Goal: Check status: Check status

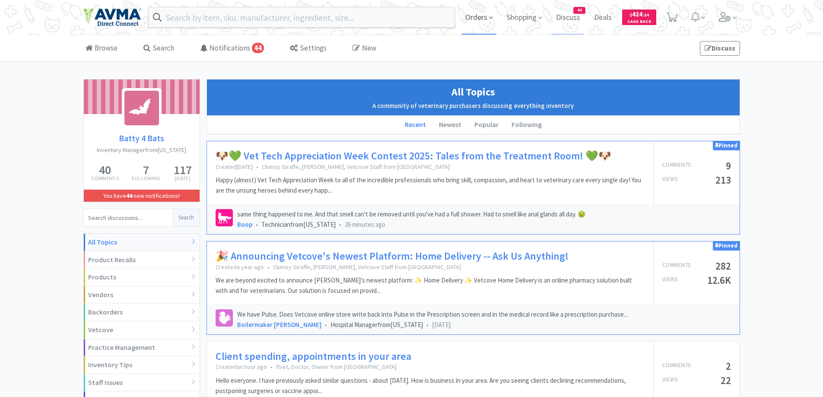
click at [481, 19] on span "Orders" at bounding box center [479, 17] width 35 height 35
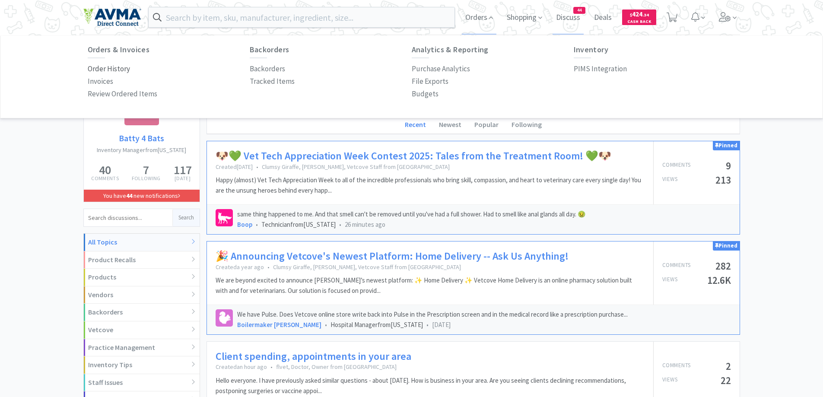
click at [113, 67] on p "Order History" at bounding box center [109, 69] width 42 height 12
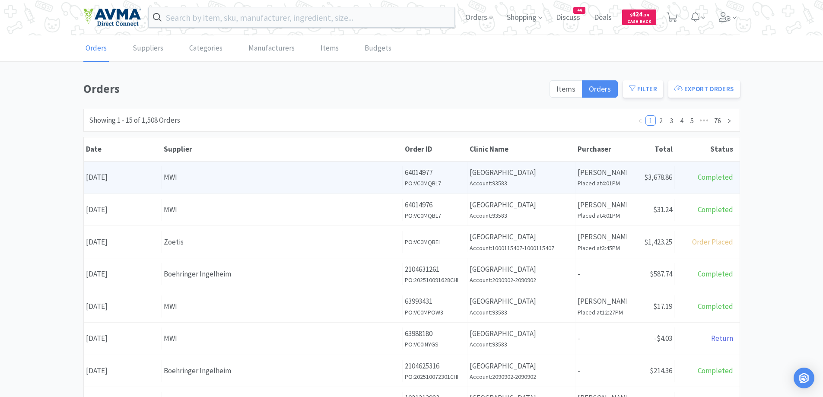
click at [349, 181] on div "MWI" at bounding box center [282, 178] width 236 height 12
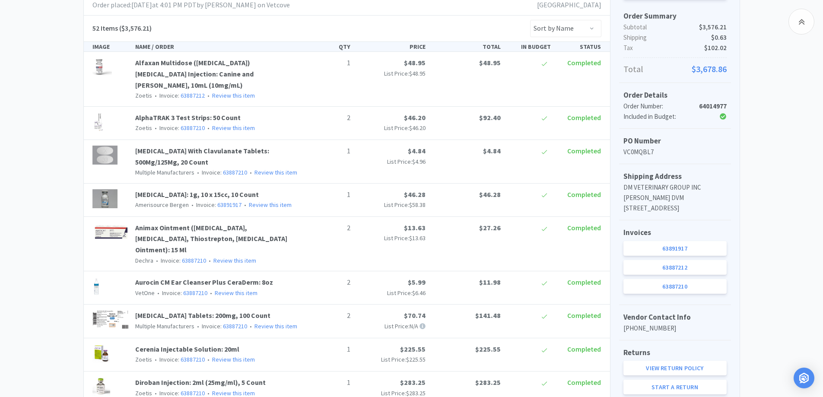
scroll to position [259, 0]
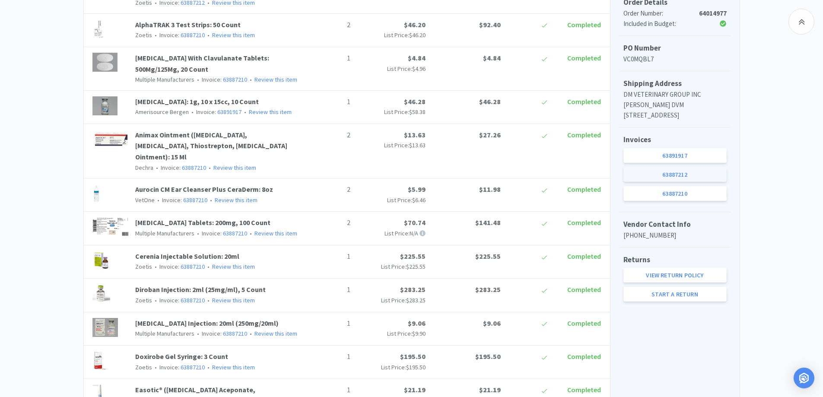
click at [705, 182] on link "63887212" at bounding box center [675, 174] width 103 height 15
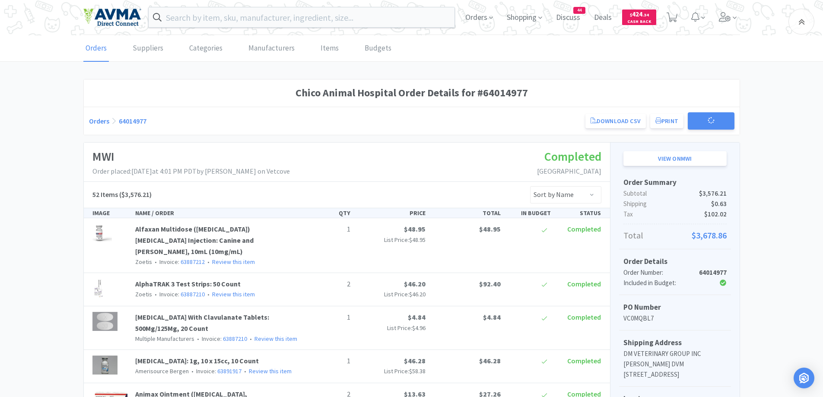
scroll to position [259, 0]
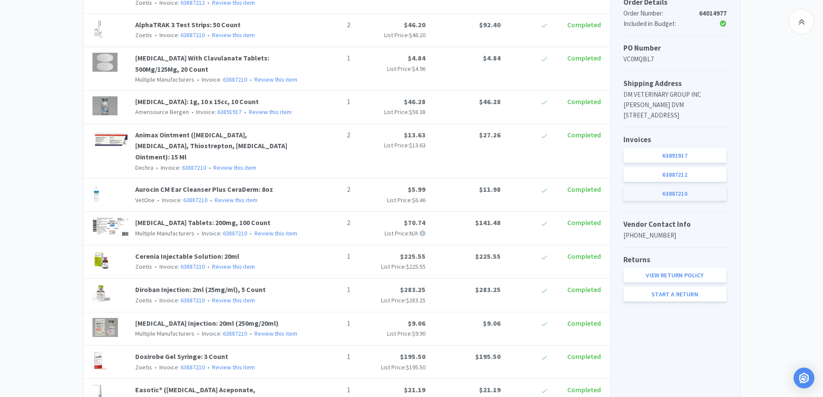
click at [695, 201] on link "63887210" at bounding box center [675, 193] width 103 height 15
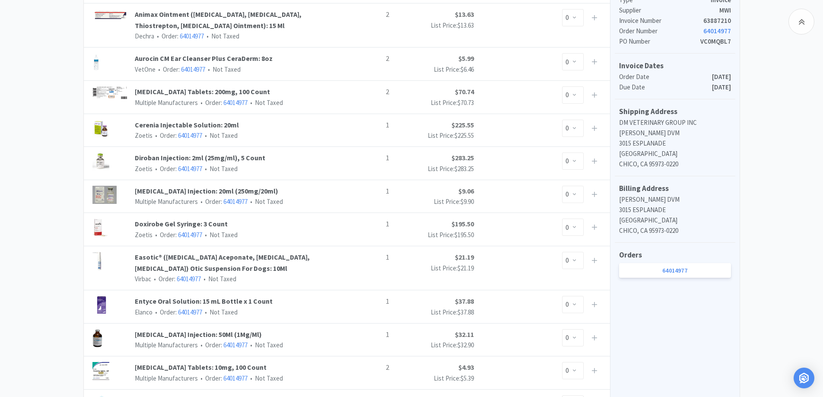
scroll to position [173, 0]
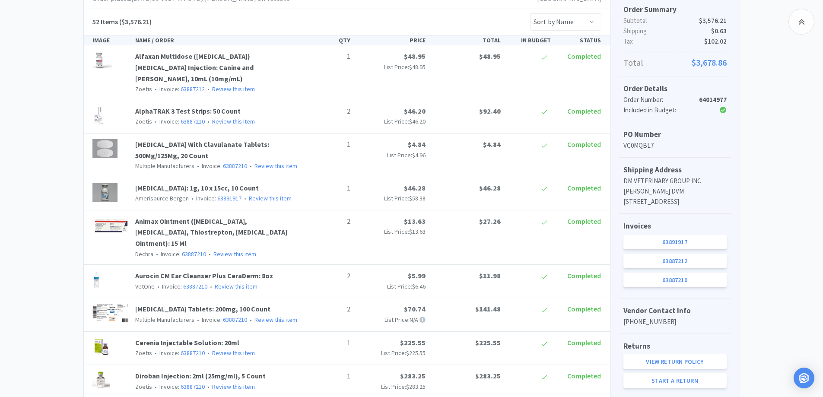
scroll to position [259, 0]
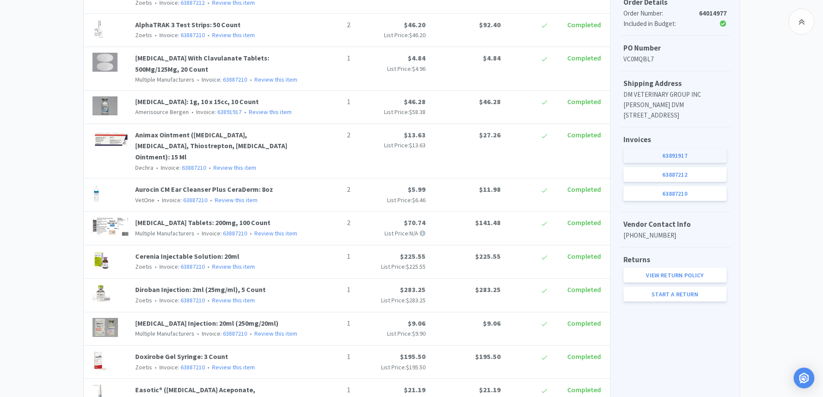
click at [687, 163] on link "63891917" at bounding box center [675, 155] width 103 height 15
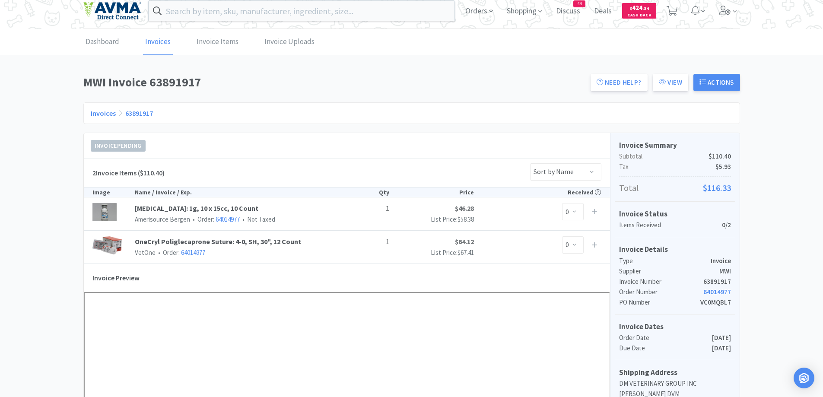
scroll to position [173, 0]
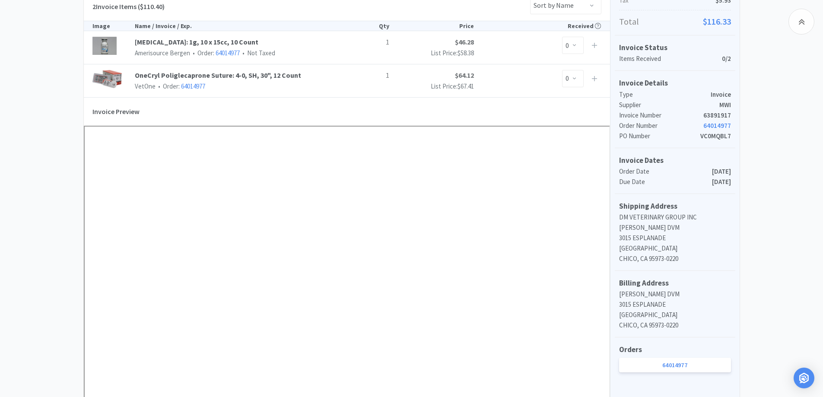
click at [792, 223] on div "Dashboard Invoices Invoice Items Invoice Uploads MWI Invoice 63891917 Need Help…" at bounding box center [411, 255] width 823 height 785
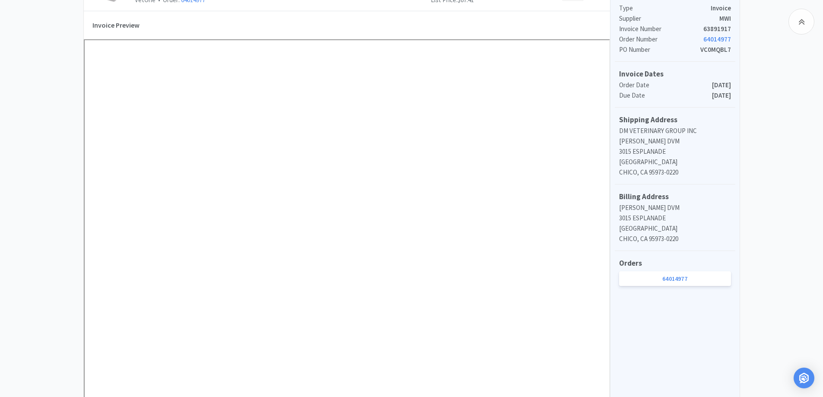
scroll to position [86, 0]
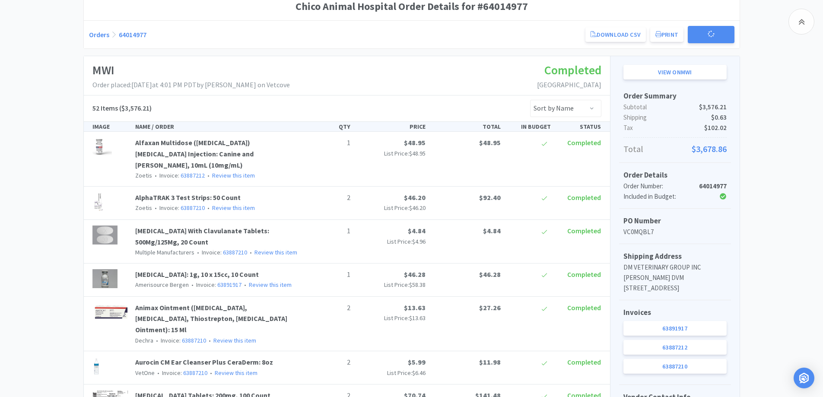
scroll to position [259, 0]
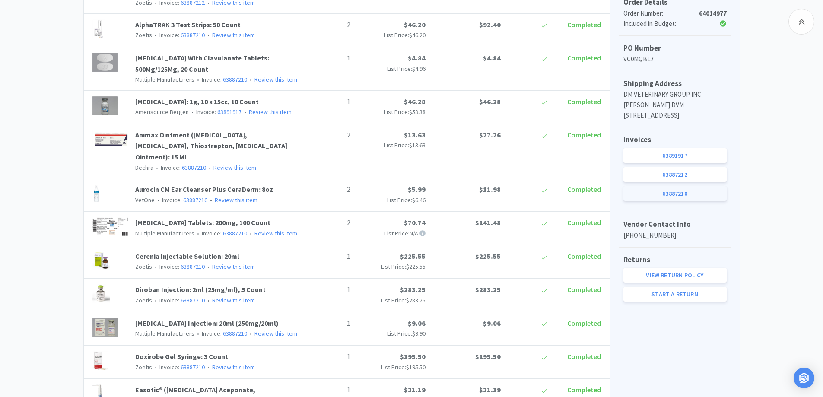
click at [706, 201] on link "63887210" at bounding box center [675, 193] width 103 height 15
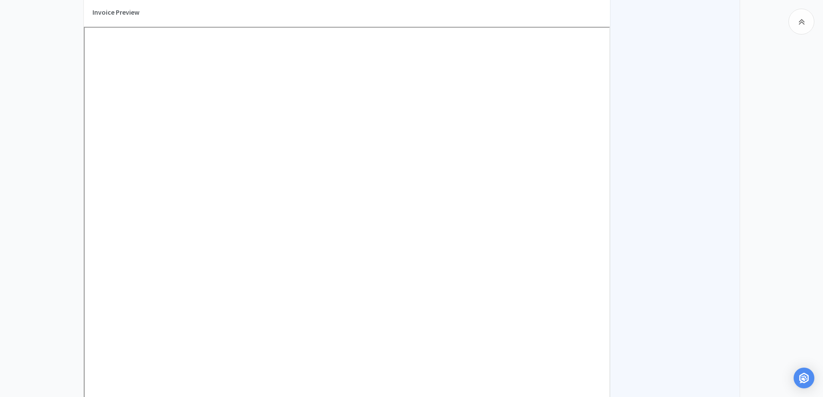
scroll to position [1556, 0]
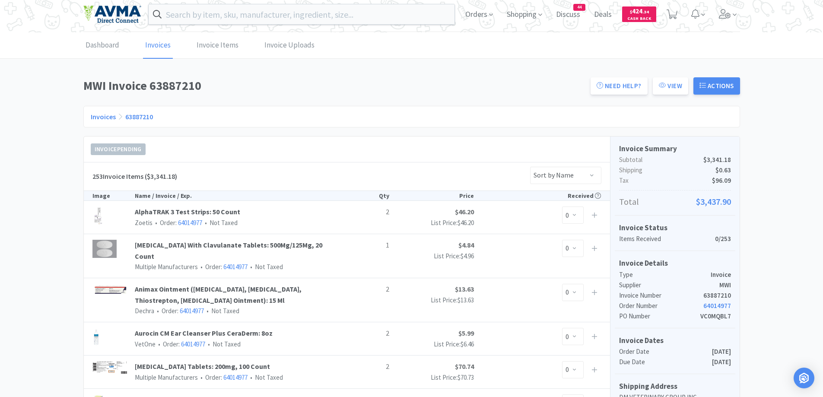
scroll to position [0, 0]
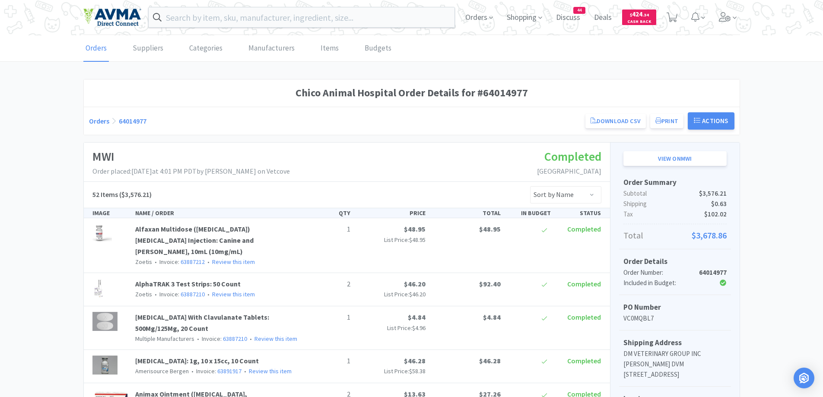
click at [344, 143] on div "MWI Order placed: [DATE] 4:01 PM PDT by [PERSON_NAME] on Vetcove Completed [GEO…" at bounding box center [347, 162] width 526 height 39
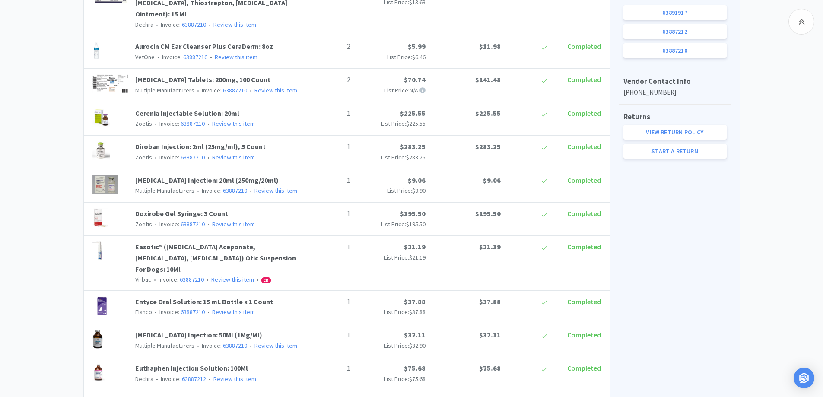
scroll to position [346, 0]
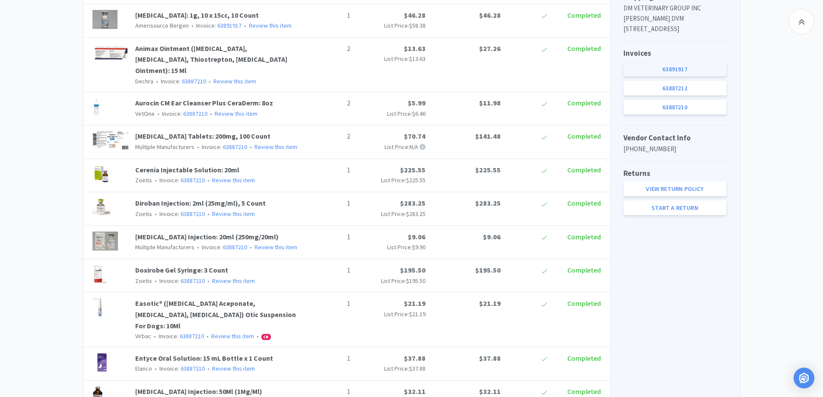
click at [695, 73] on link "63891917" at bounding box center [675, 69] width 103 height 15
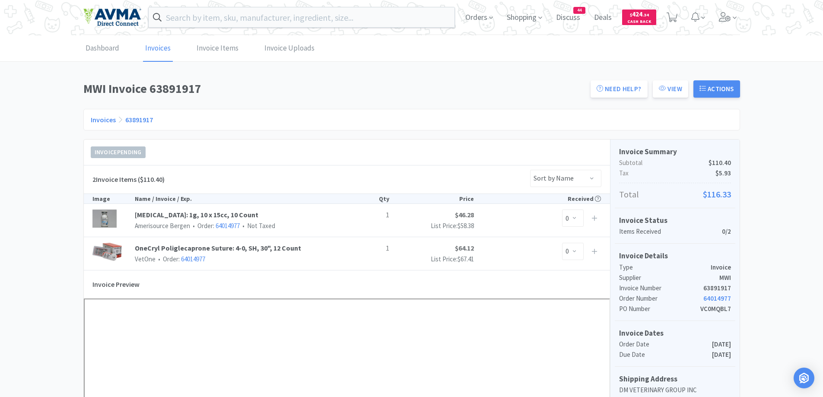
click at [213, 98] on h1 "MWI Invoice 63891917" at bounding box center [334, 88] width 502 height 19
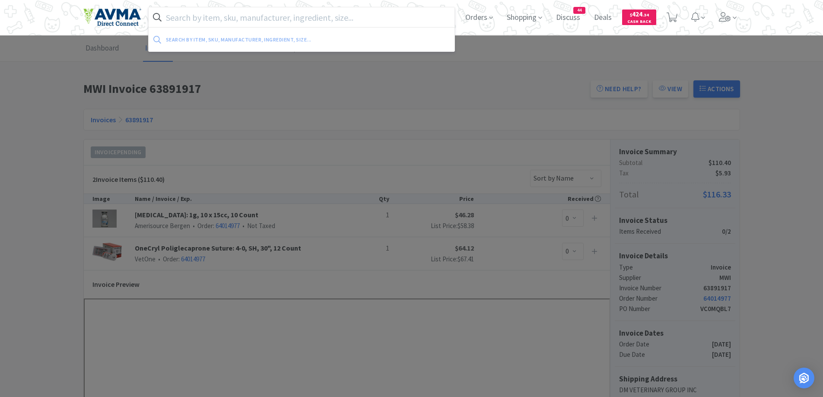
click at [213, 24] on input "text" at bounding box center [302, 17] width 306 height 20
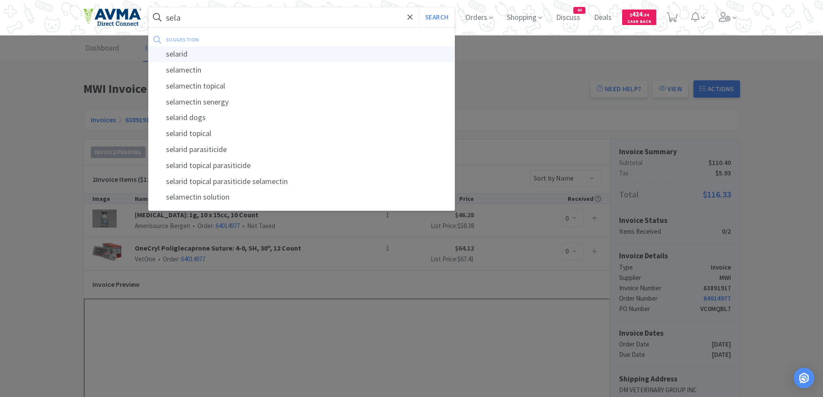
click at [195, 51] on div "selarid" at bounding box center [302, 54] width 306 height 16
type input "selarid"
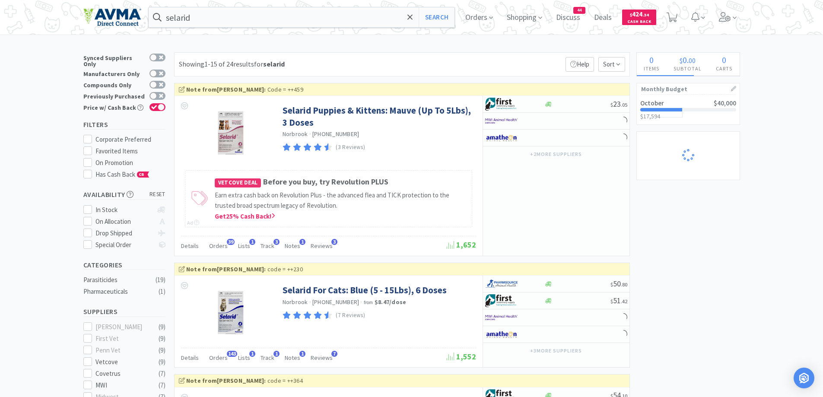
scroll to position [86, 0]
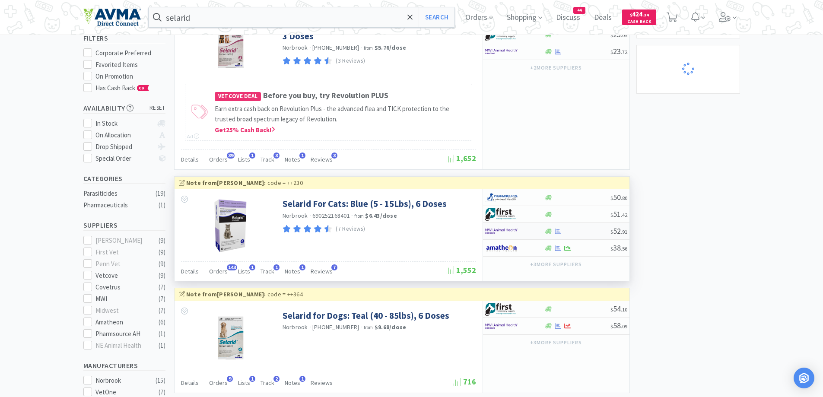
click at [536, 231] on div at bounding box center [514, 231] width 59 height 15
select select "1"
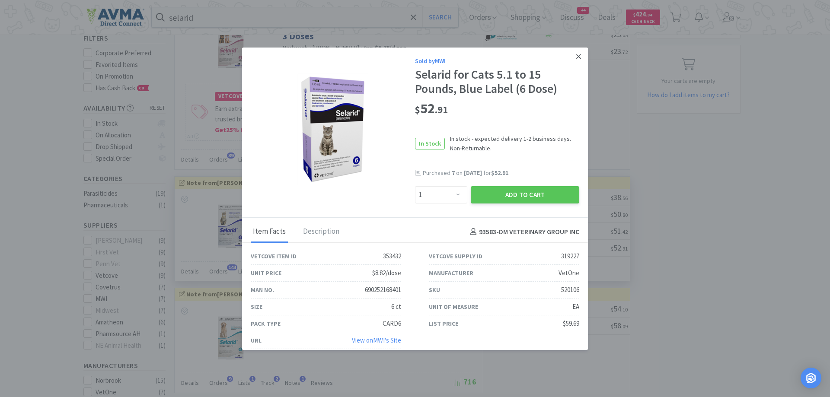
click at [571, 58] on link at bounding box center [578, 57] width 15 height 19
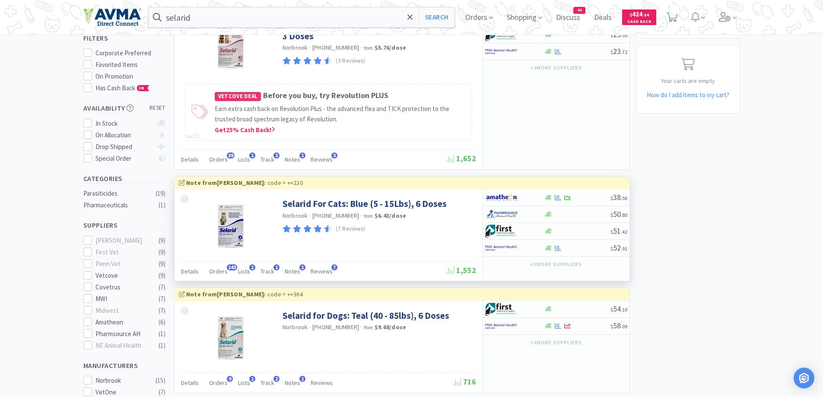
click at [226, 271] on div "Details Orders 143 Lists 1 Track 1 Notes 1 Reviews 7" at bounding box center [314, 272] width 266 height 16
click at [219, 271] on span "Orders" at bounding box center [218, 271] width 19 height 8
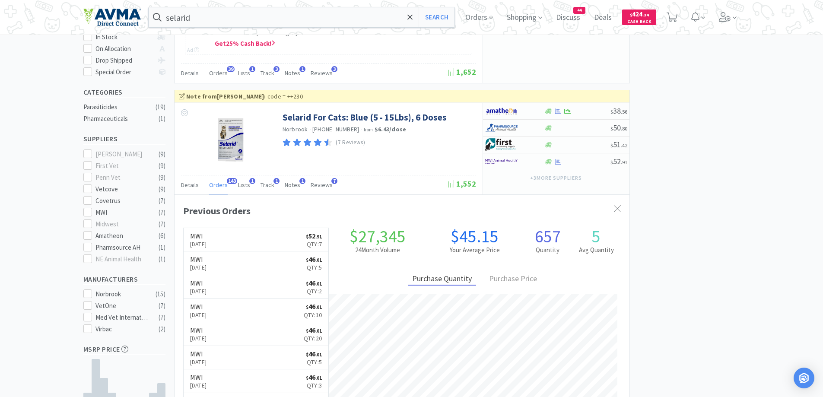
scroll to position [232, 455]
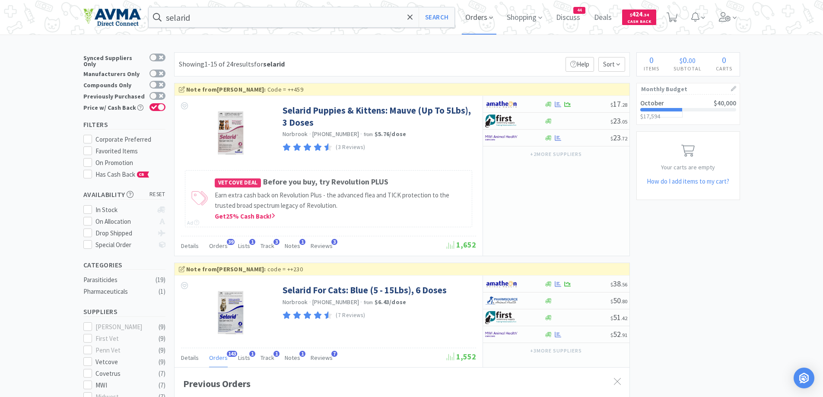
click at [480, 21] on span "Orders" at bounding box center [479, 17] width 35 height 35
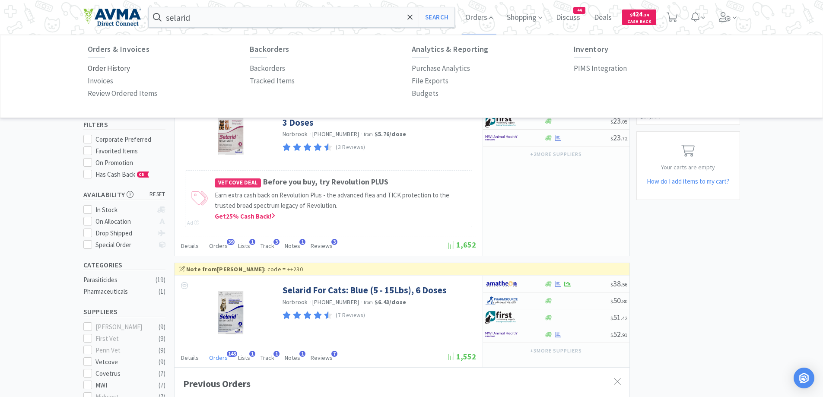
click at [115, 70] on p "Order History" at bounding box center [109, 69] width 42 height 12
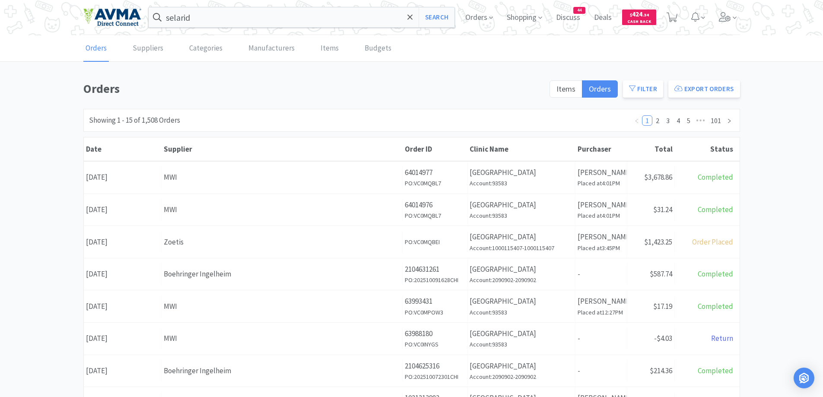
click at [314, 108] on div "Orders Items Orders Filter Export Orders Filters Filter Suppliers All Suppliers…" at bounding box center [411, 377] width 657 height 596
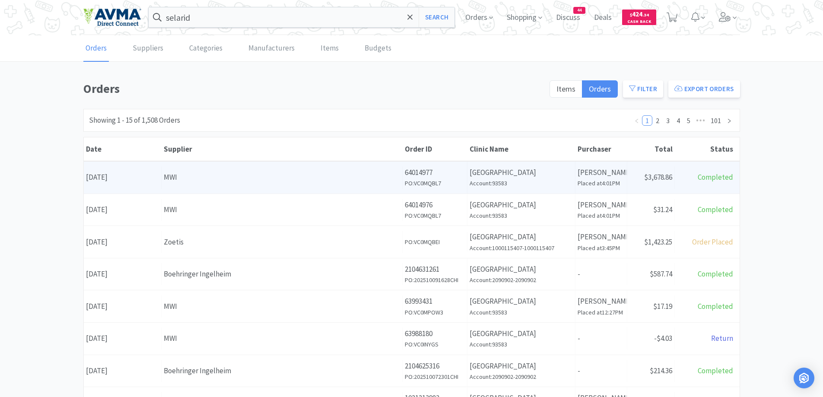
click at [247, 172] on div "MWI" at bounding box center [282, 178] width 236 height 12
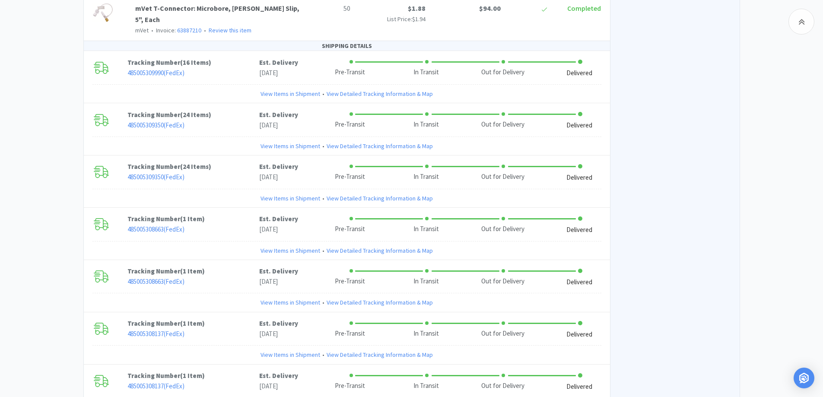
scroll to position [2161, 0]
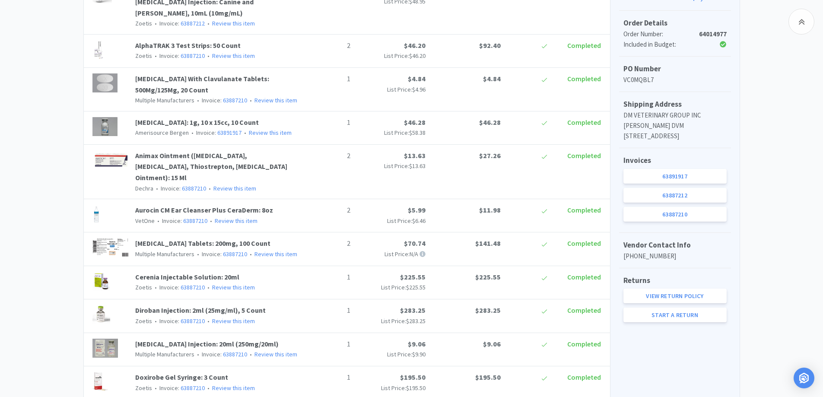
scroll to position [259, 0]
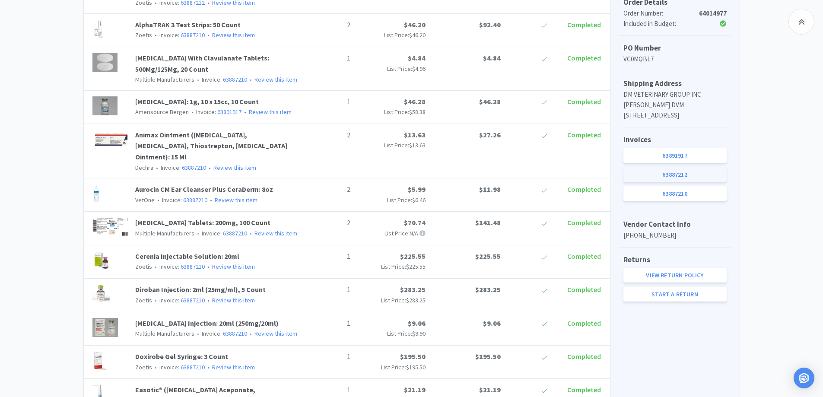
click at [695, 182] on link "63887212" at bounding box center [675, 174] width 103 height 15
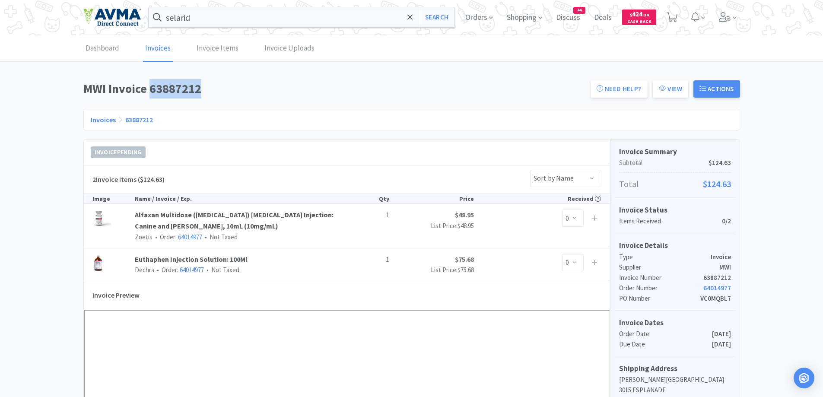
drag, startPoint x: 151, startPoint y: 92, endPoint x: 209, endPoint y: 92, distance: 57.9
click at [209, 92] on h1 "MWI Invoice 63887212" at bounding box center [334, 88] width 502 height 19
copy h1 "63887212"
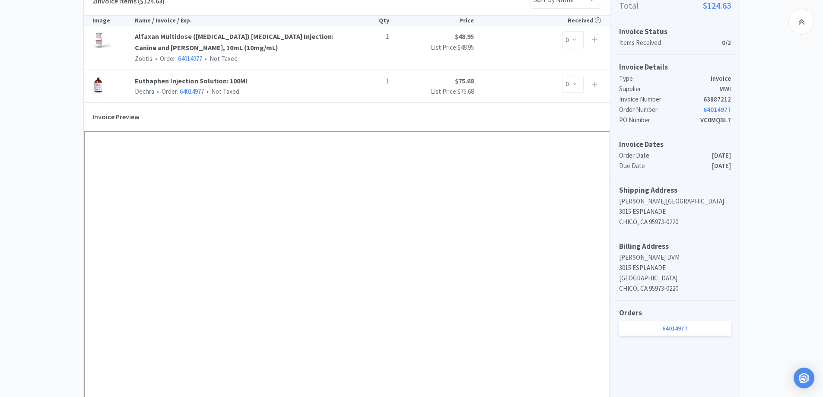
scroll to position [173, 0]
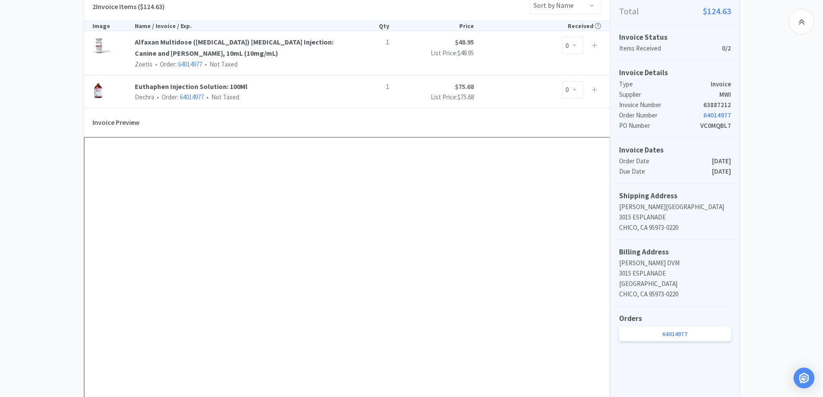
click at [803, 213] on div "Dashboard Invoices Invoice Items Invoice Uploads MWI Invoice 63887212 Need Help…" at bounding box center [411, 261] width 823 height 796
click at [21, 146] on div "Dashboard Invoices Invoice Items Invoice Uploads MWI Invoice 63887212 Need Help…" at bounding box center [411, 261] width 823 height 796
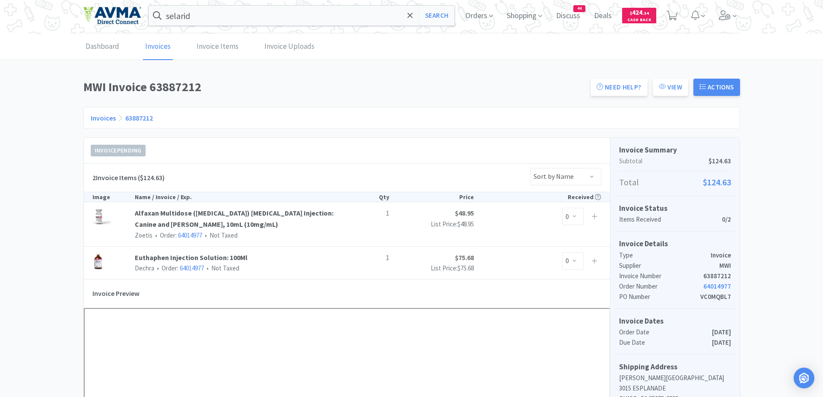
scroll to position [0, 0]
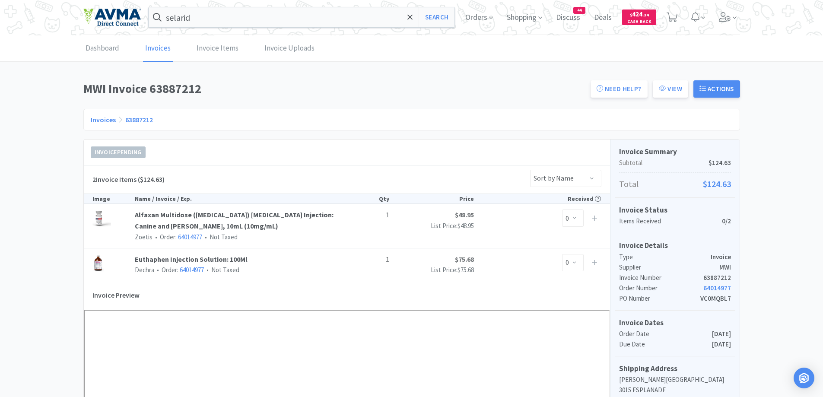
click at [407, 19] on span at bounding box center [410, 17] width 10 height 18
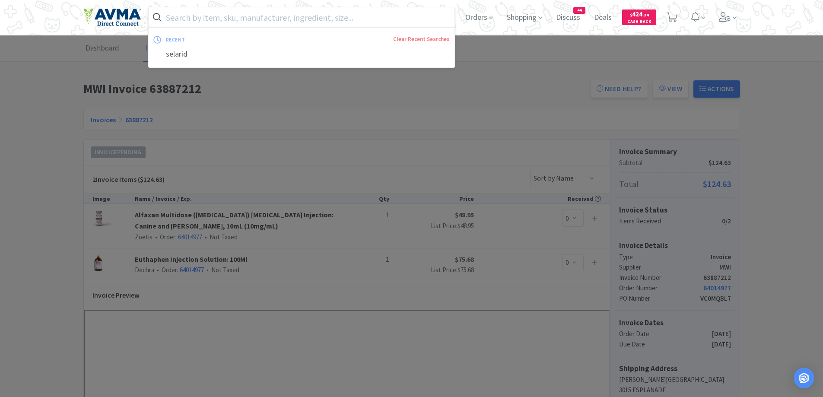
click at [239, 19] on input "text" at bounding box center [302, 17] width 306 height 20
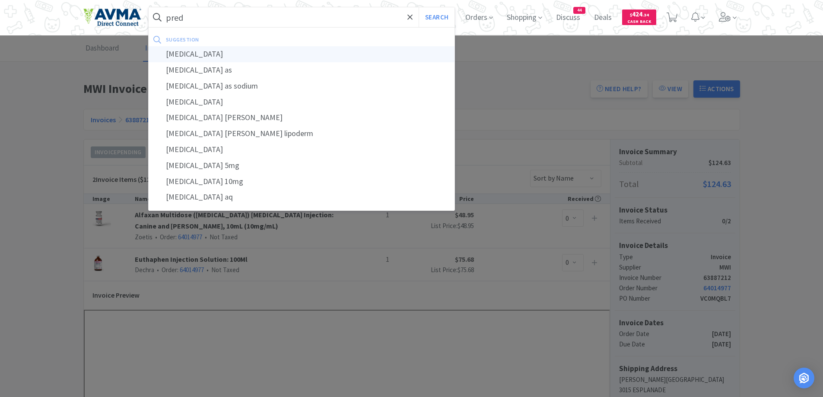
click at [208, 51] on div "[MEDICAL_DATA]" at bounding box center [302, 54] width 306 height 16
type input "[MEDICAL_DATA]"
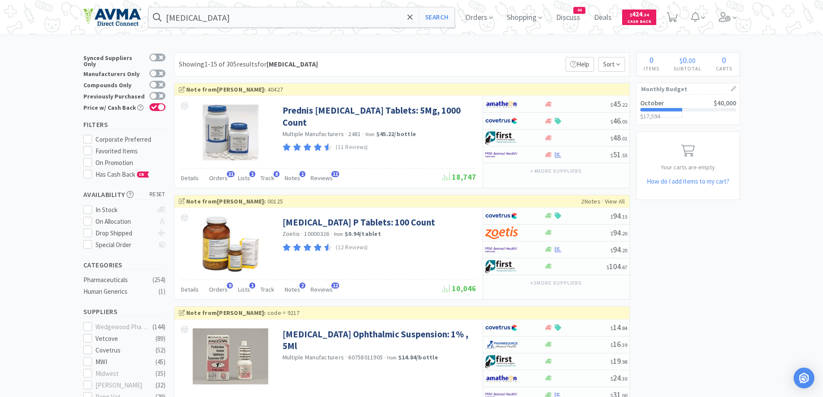
scroll to position [259, 0]
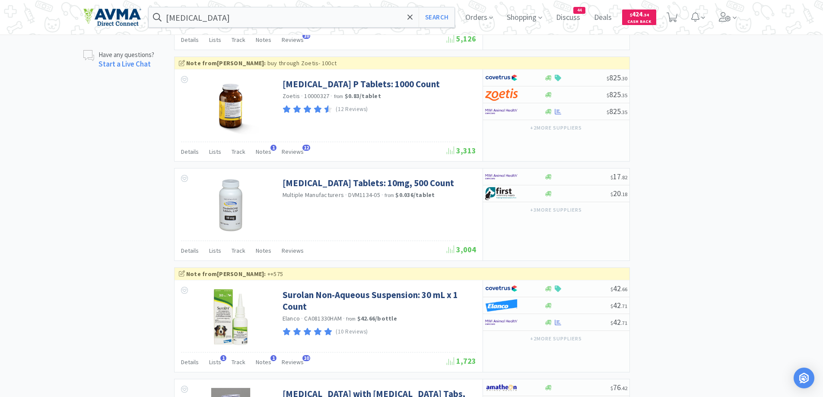
click at [63, 196] on div "× Filter Results Synced Suppliers Only Manufacturers Only Compounds Only Previo…" at bounding box center [411, 177] width 823 height 1633
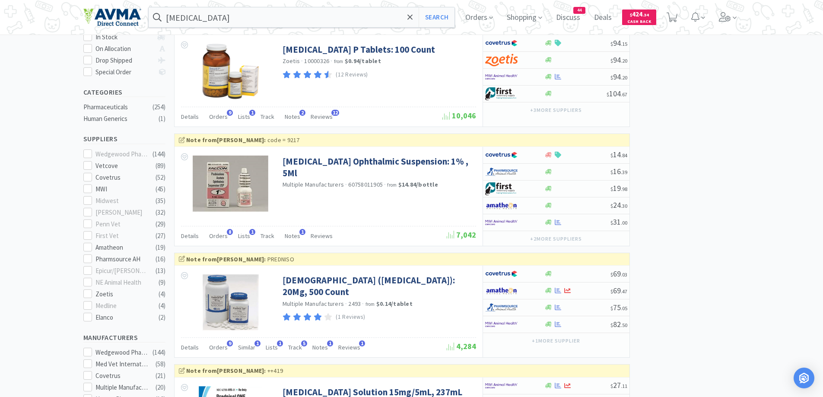
scroll to position [0, 0]
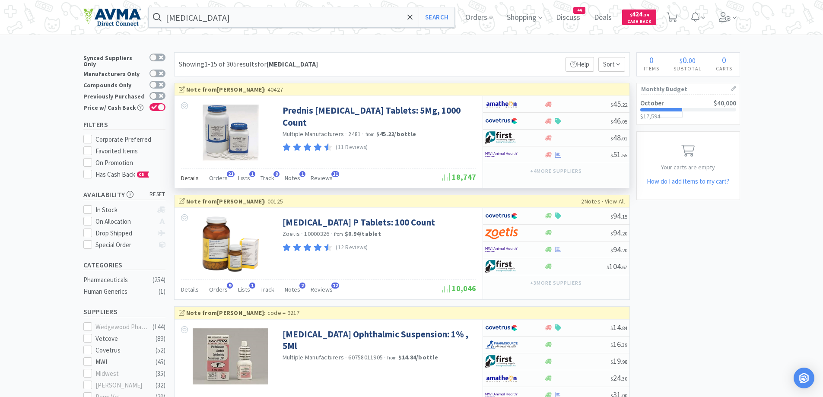
drag, startPoint x: 194, startPoint y: 179, endPoint x: 477, endPoint y: 220, distance: 285.9
click at [194, 180] on span "Details" at bounding box center [190, 178] width 18 height 8
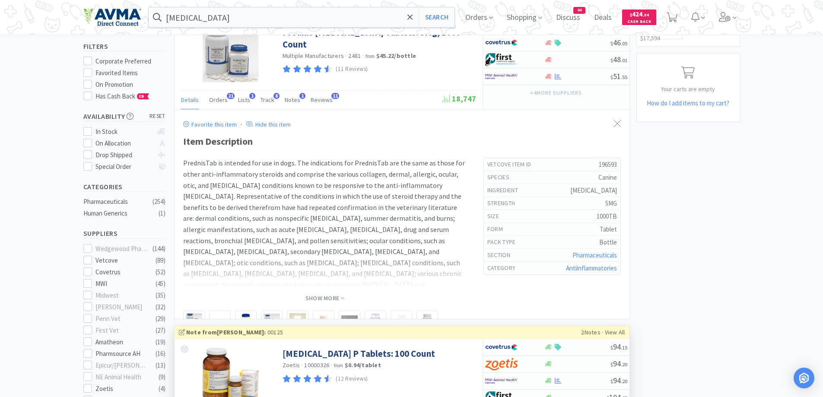
scroll to position [173, 0]
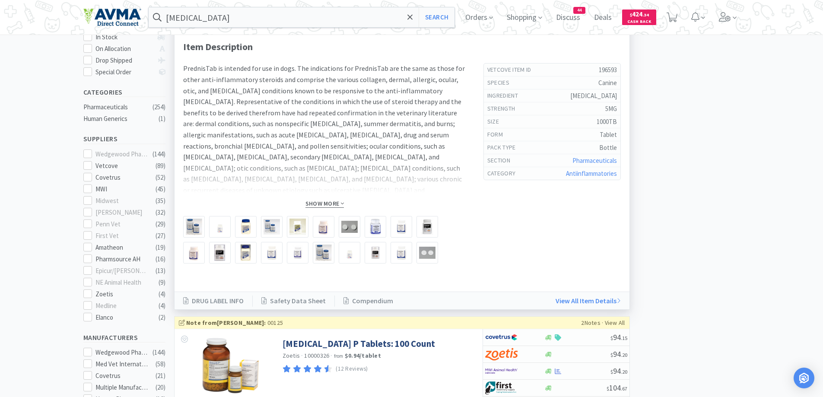
click at [331, 205] on span "Show More" at bounding box center [325, 204] width 38 height 8
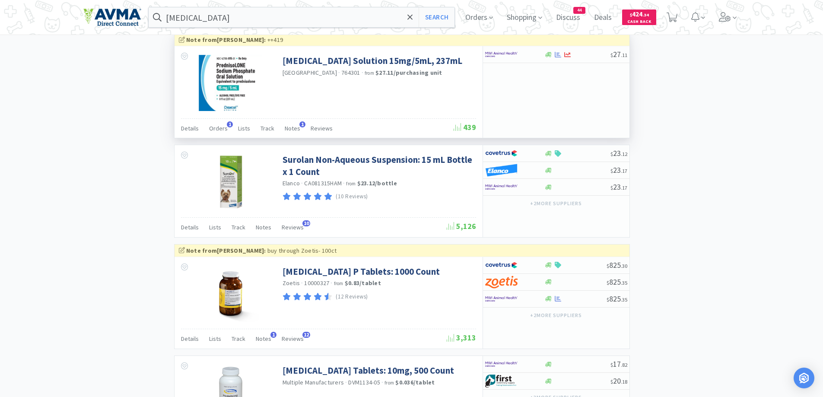
scroll to position [1037, 0]
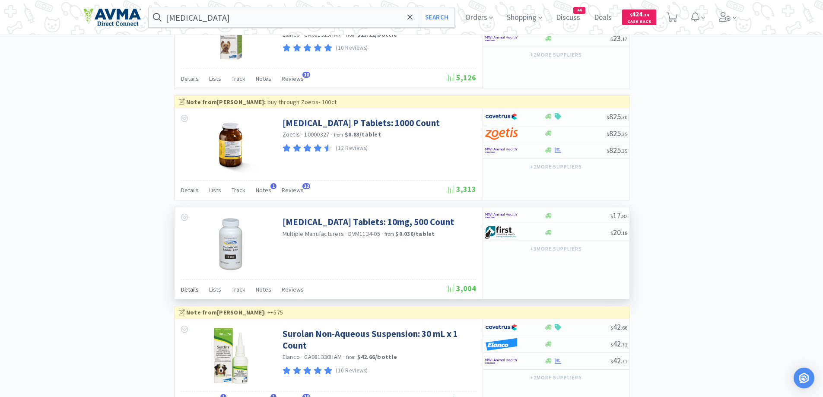
click at [185, 286] on span "Details" at bounding box center [190, 290] width 18 height 8
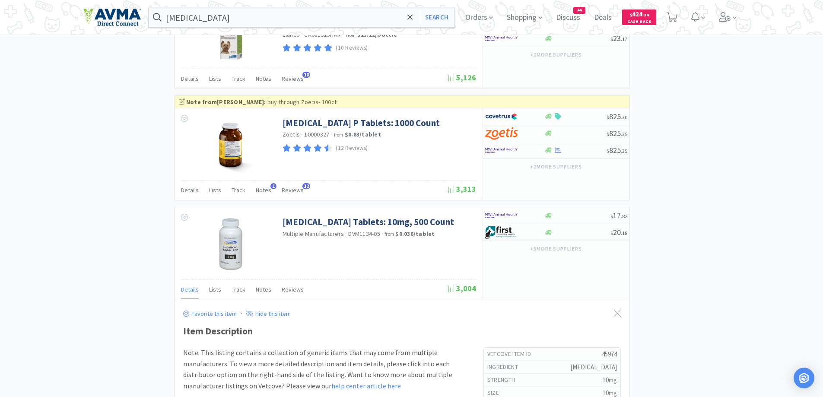
click at [698, 211] on div "× Filter Results Synced Suppliers Only Manufacturers Only Compounds Only Previo…" at bounding box center [411, 121] width 657 height 2213
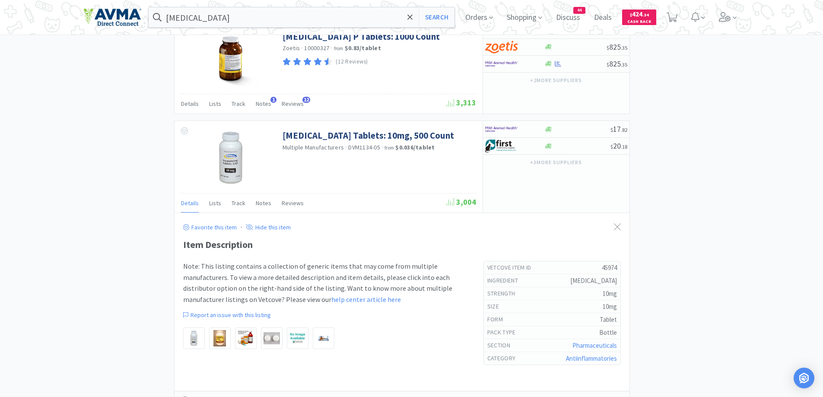
click at [712, 228] on div "× Filter Results Synced Suppliers Only Manufacturers Only Compounds Only Previo…" at bounding box center [411, 36] width 657 height 2214
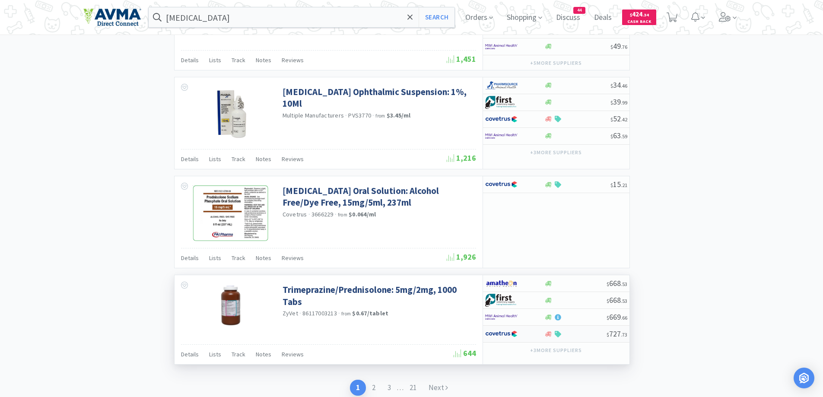
scroll to position [1873, 0]
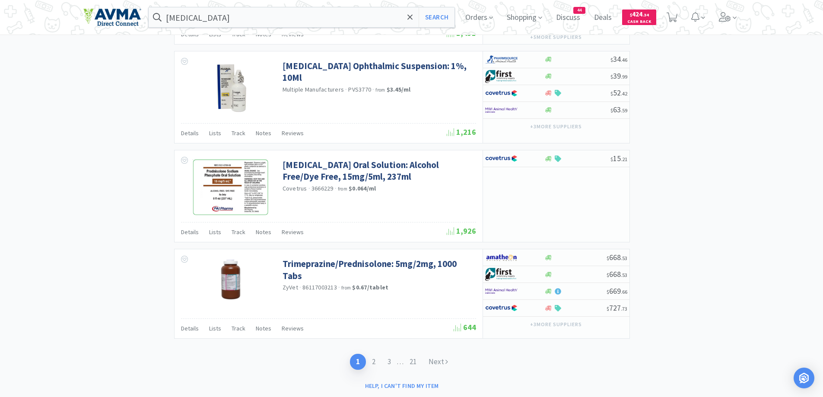
drag, startPoint x: 374, startPoint y: 341, endPoint x: 441, endPoint y: 329, distance: 68.6
click at [374, 354] on link "2" at bounding box center [374, 362] width 16 height 16
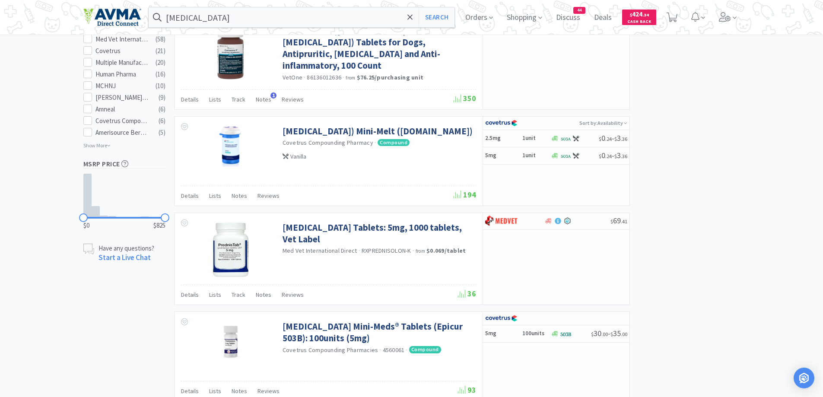
scroll to position [519, 0]
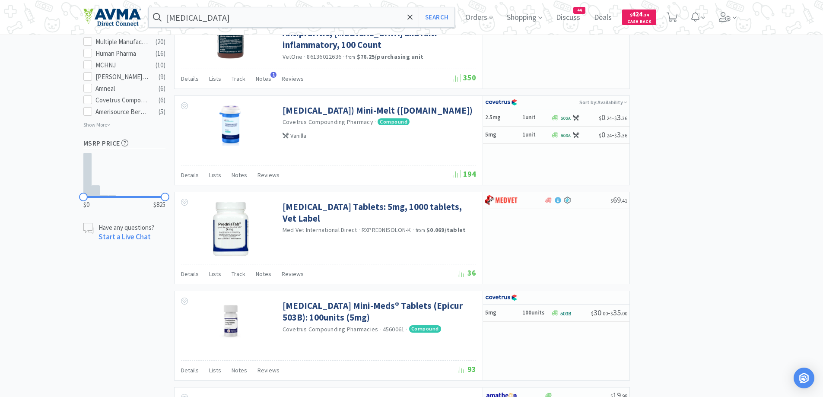
click at [779, 215] on div "× Filter Results Synced Suppliers Only Manufacturers Only Compounds Only Previo…" at bounding box center [411, 334] width 823 height 1601
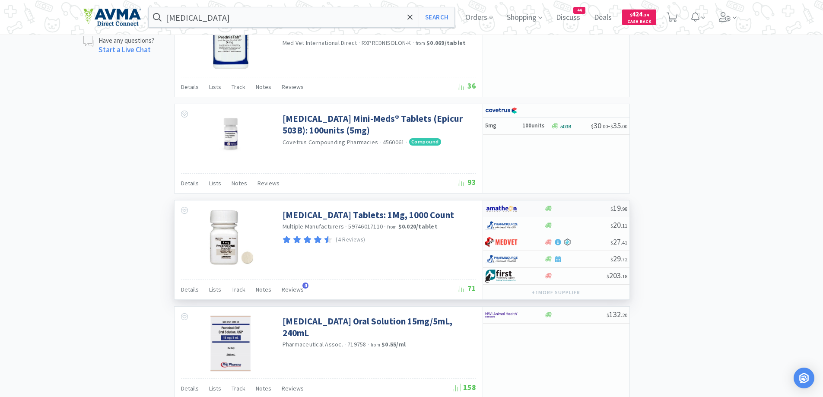
scroll to position [778, 0]
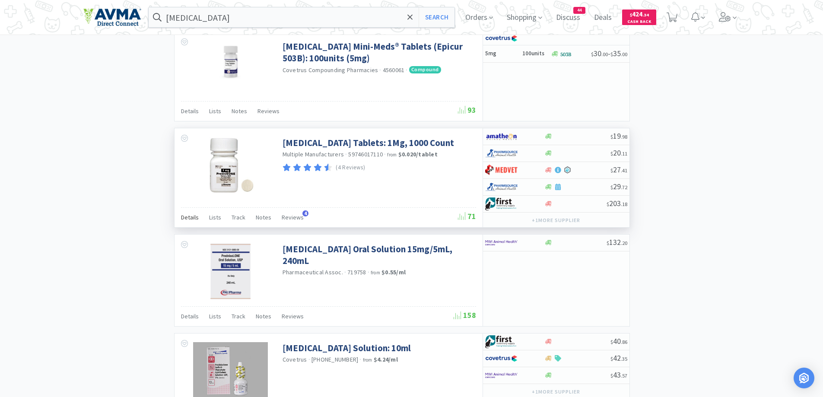
click at [193, 217] on span "Details" at bounding box center [190, 217] width 18 height 8
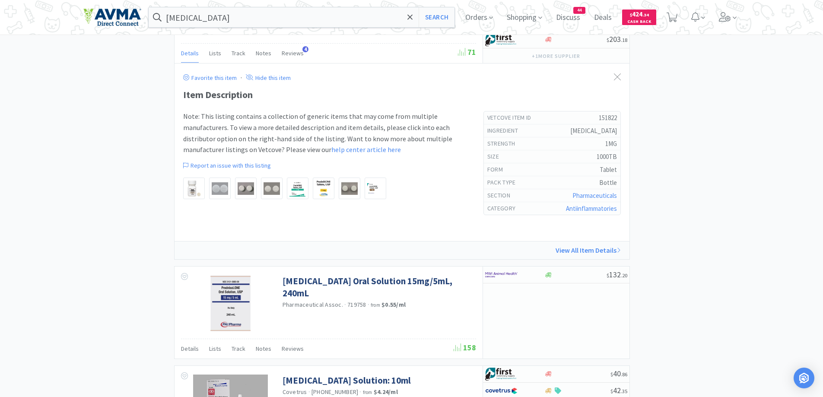
scroll to position [951, 0]
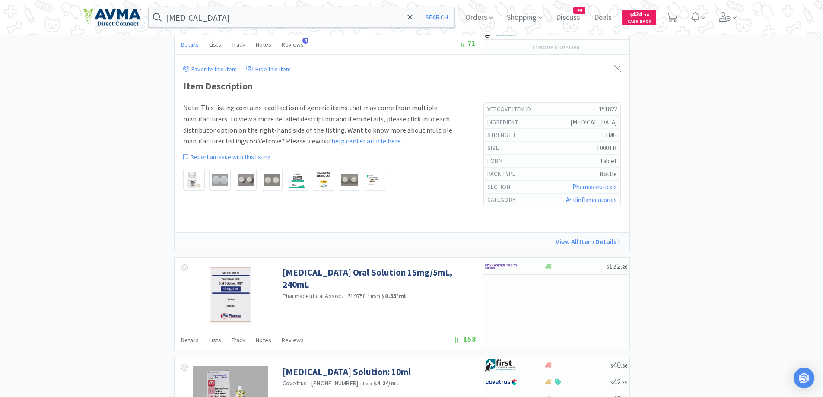
click at [752, 164] on div "× Filter Results Synced Suppliers Only Manufacturers Only Compounds Only Previo…" at bounding box center [411, 0] width 823 height 1797
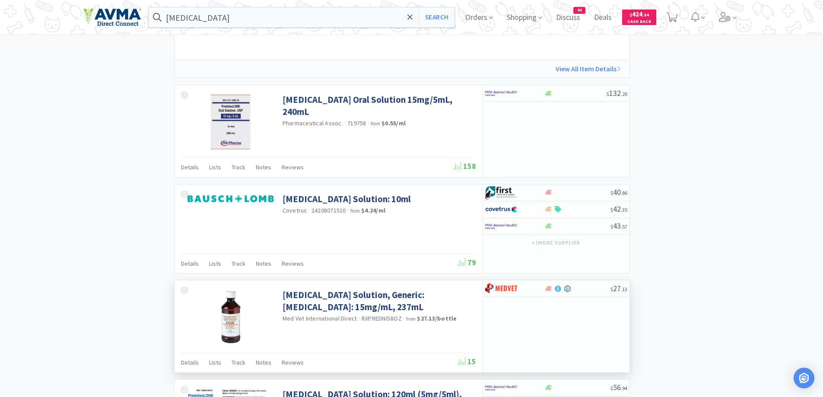
scroll to position [1210, 0]
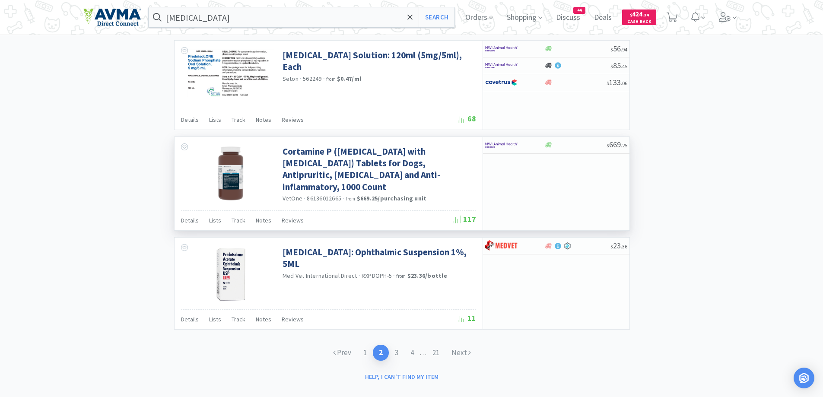
scroll to position [1469, 0]
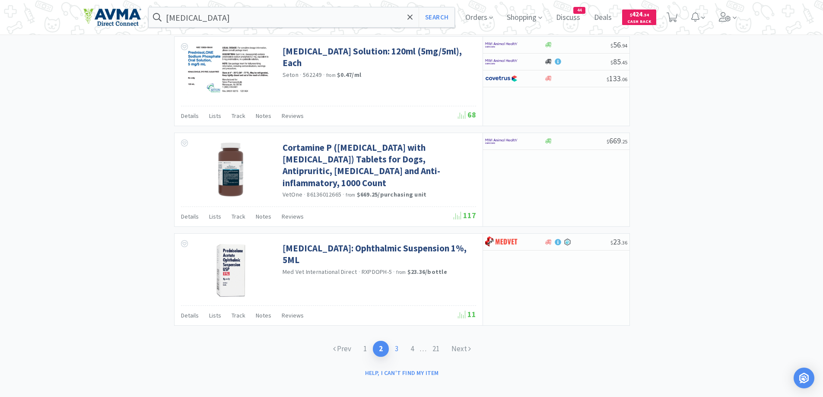
click at [394, 344] on link "3" at bounding box center [397, 349] width 16 height 16
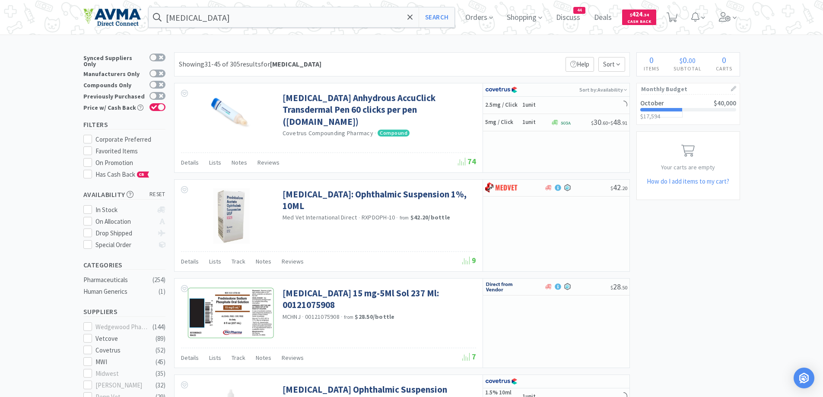
click at [371, 57] on div "Showing 31-45 of 305 results for [MEDICAL_DATA] Filters Help Sort" at bounding box center [402, 64] width 456 height 24
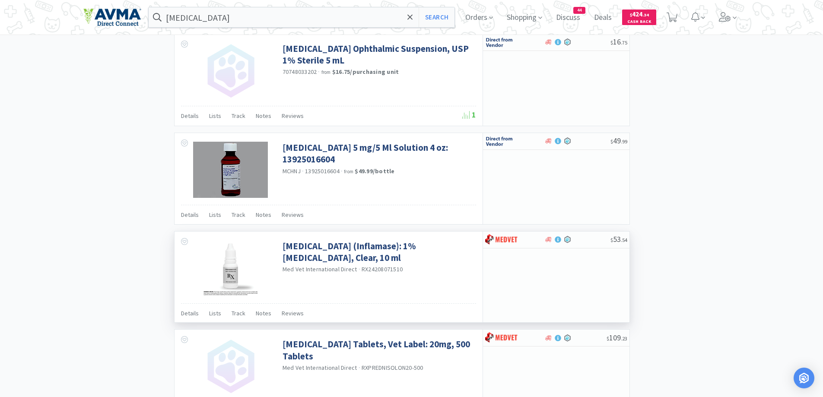
scroll to position [1210, 0]
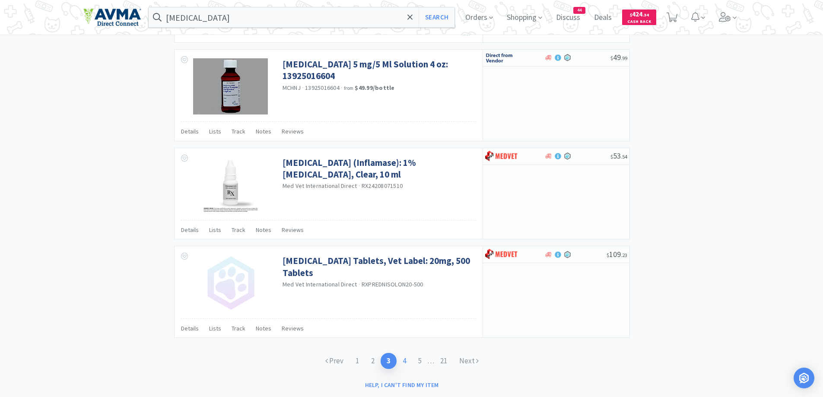
click at [403, 362] on link "4" at bounding box center [405, 361] width 16 height 16
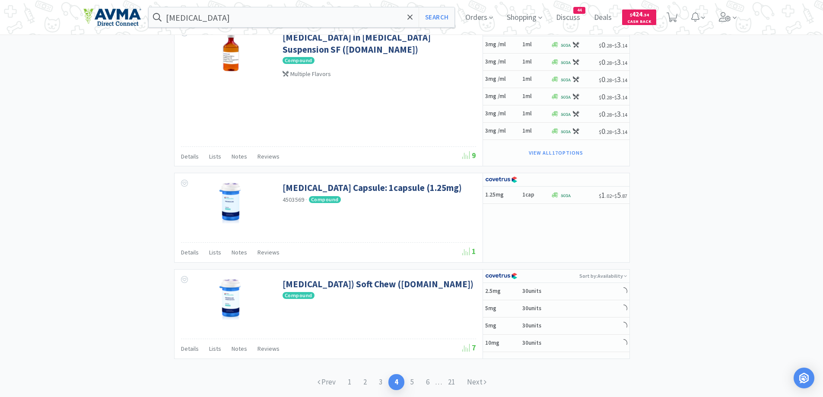
scroll to position [1345, 0]
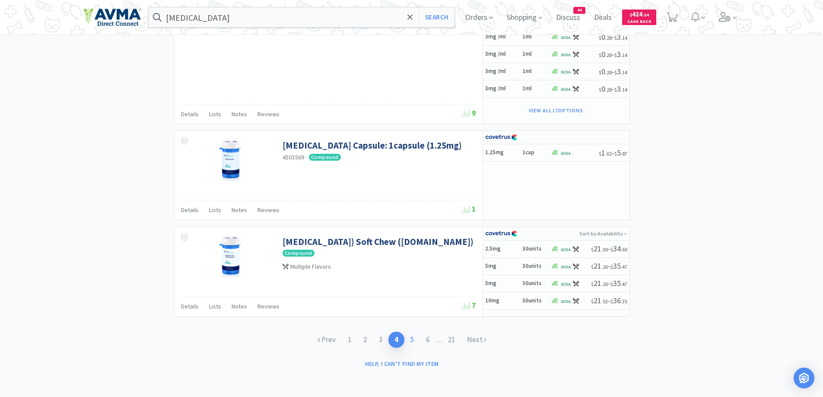
click at [409, 339] on link "5" at bounding box center [412, 340] width 16 height 16
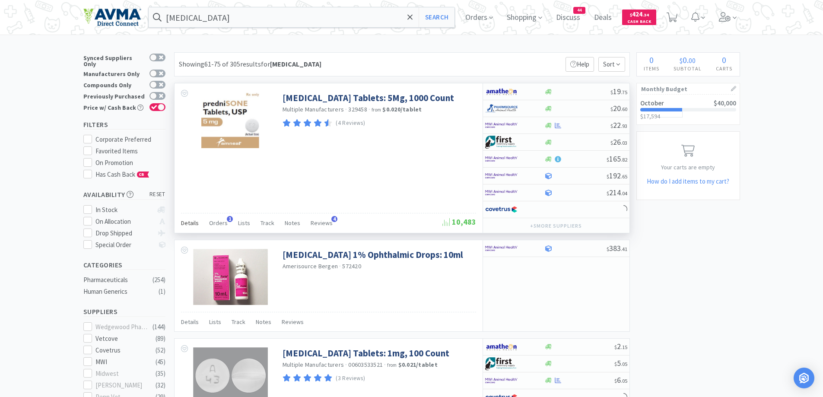
click at [197, 226] on span "Details" at bounding box center [190, 223] width 18 height 8
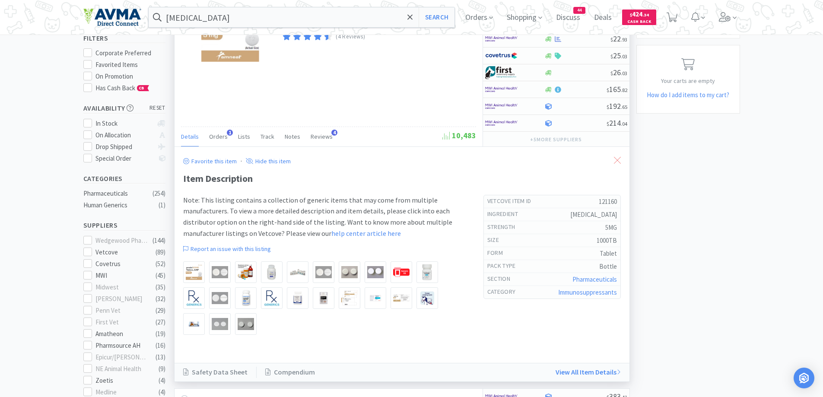
click at [613, 159] on div at bounding box center [618, 161] width 16 height 20
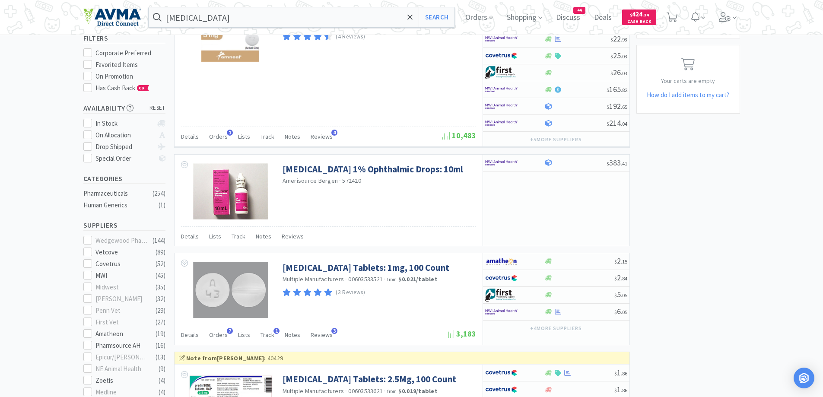
scroll to position [259, 0]
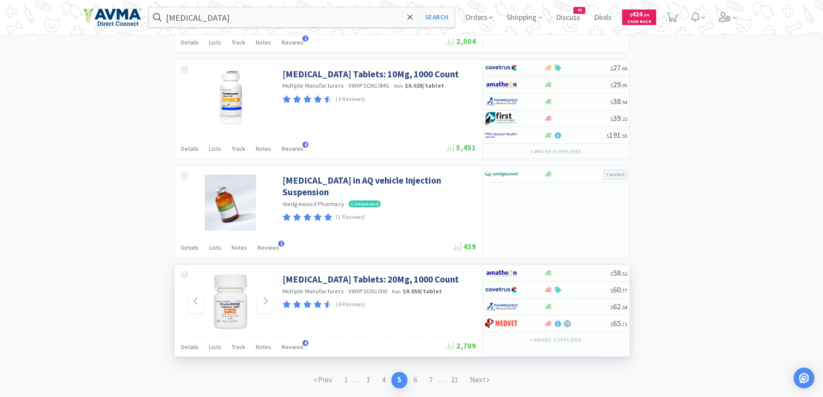
scroll to position [1579, 0]
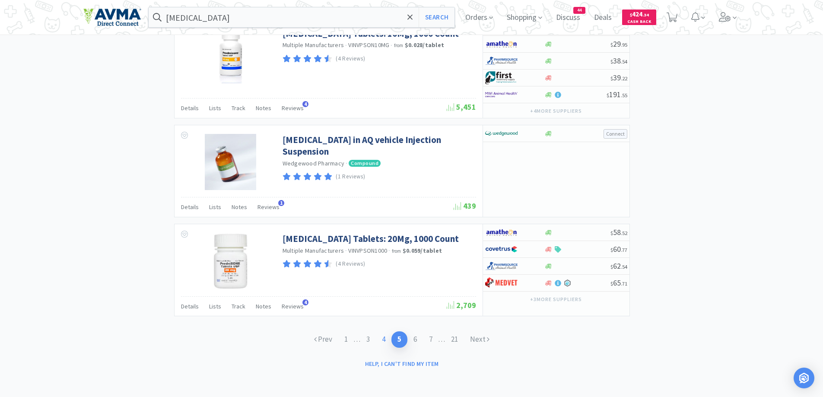
click at [382, 339] on link "4" at bounding box center [384, 339] width 16 height 16
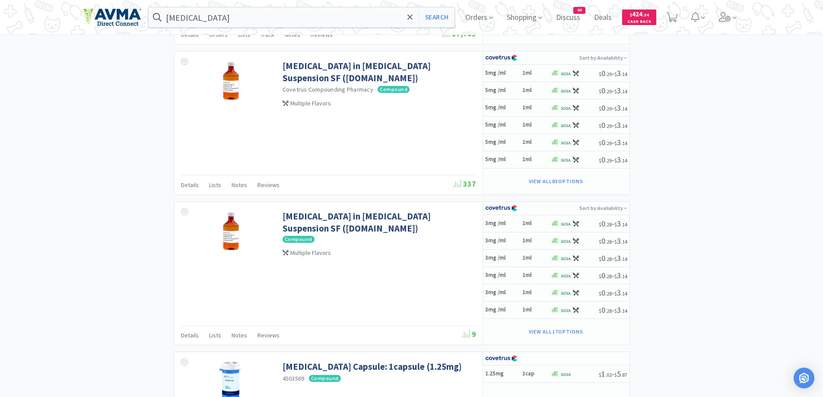
scroll to position [1345, 0]
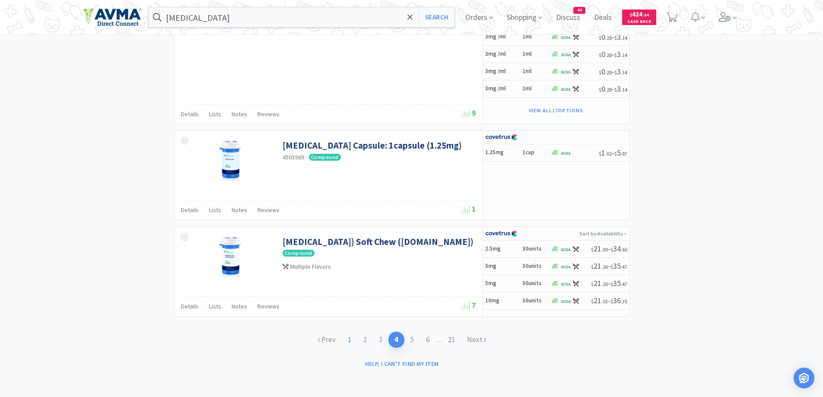
click at [347, 339] on link "1" at bounding box center [350, 340] width 16 height 16
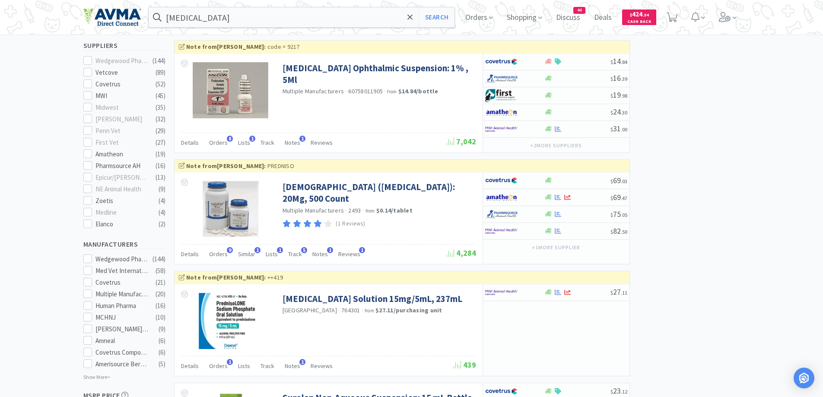
scroll to position [346, 0]
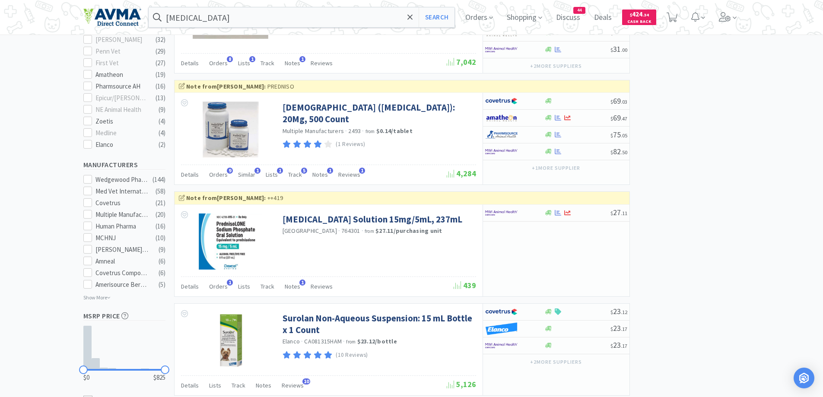
click at [580, 213] on div at bounding box center [577, 213] width 66 height 6
select select "1"
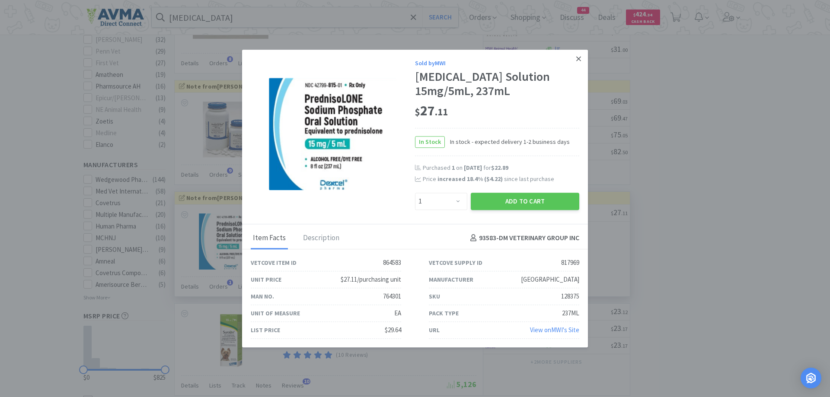
click at [576, 55] on icon at bounding box center [578, 59] width 5 height 8
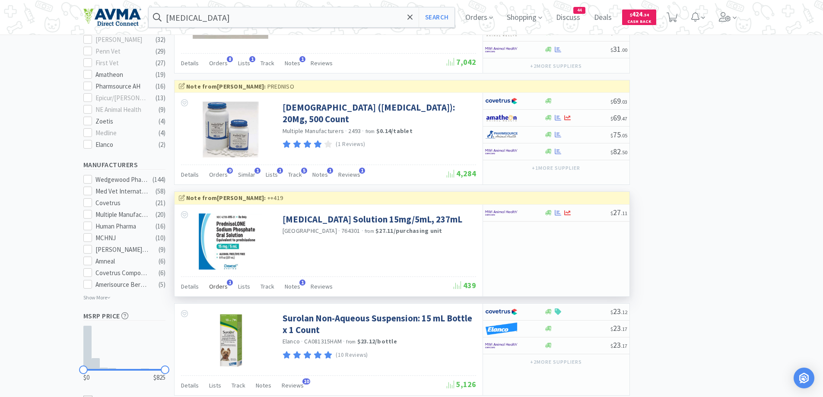
click at [221, 286] on span "Orders" at bounding box center [218, 287] width 19 height 8
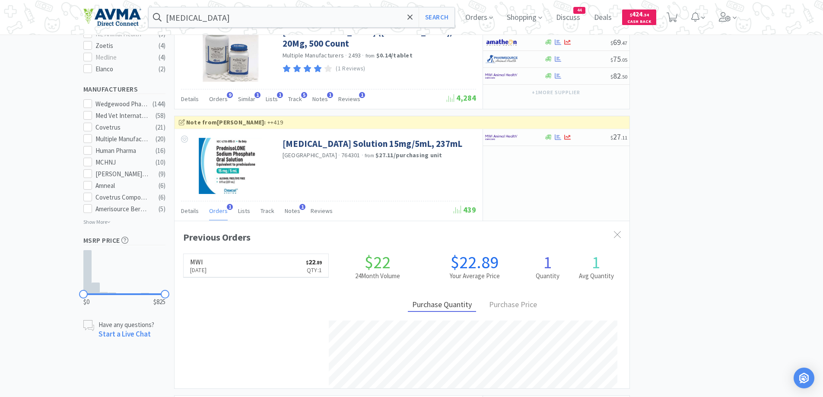
scroll to position [432, 0]
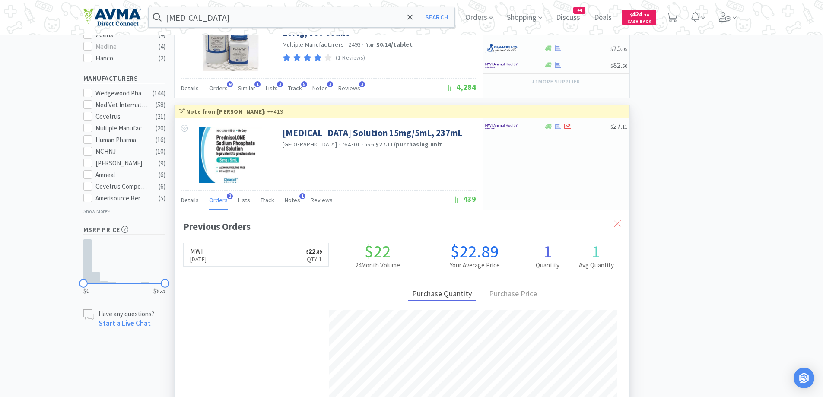
click at [617, 225] on icon at bounding box center [617, 223] width 7 height 7
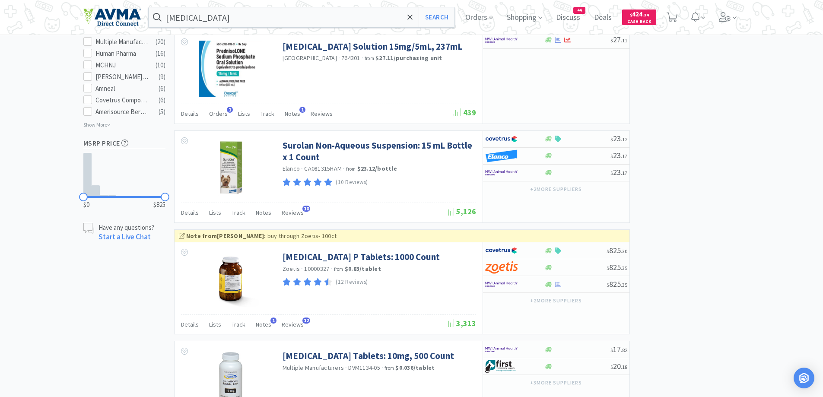
scroll to position [605, 0]
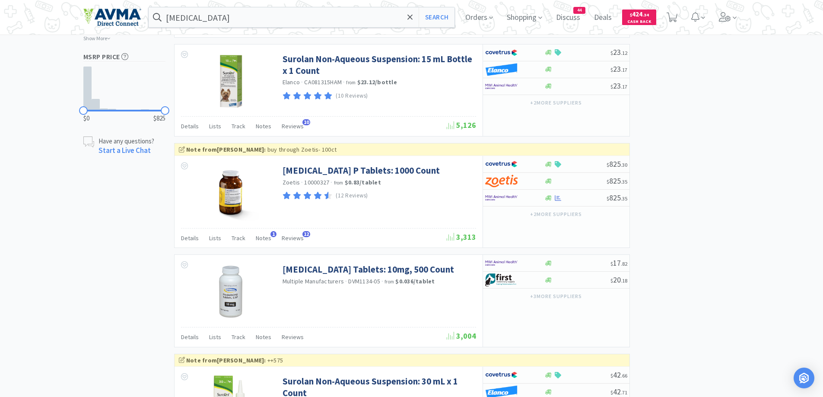
click at [786, 233] on div "× Filter Results Synced Suppliers Only Manufacturers Only Compounds Only Previo…" at bounding box center [411, 263] width 823 height 1633
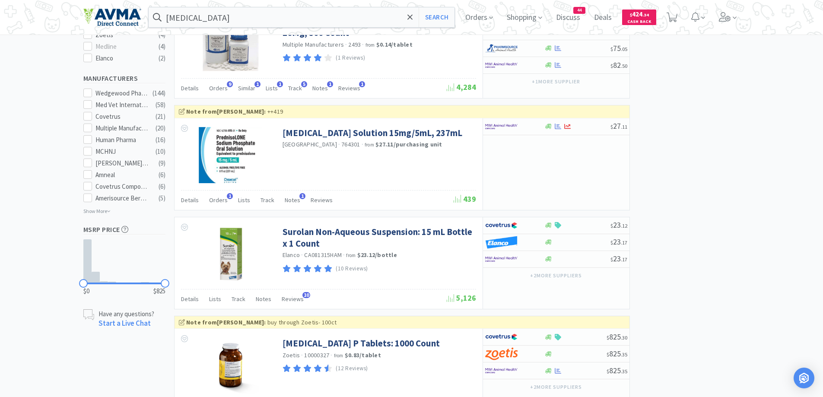
scroll to position [346, 0]
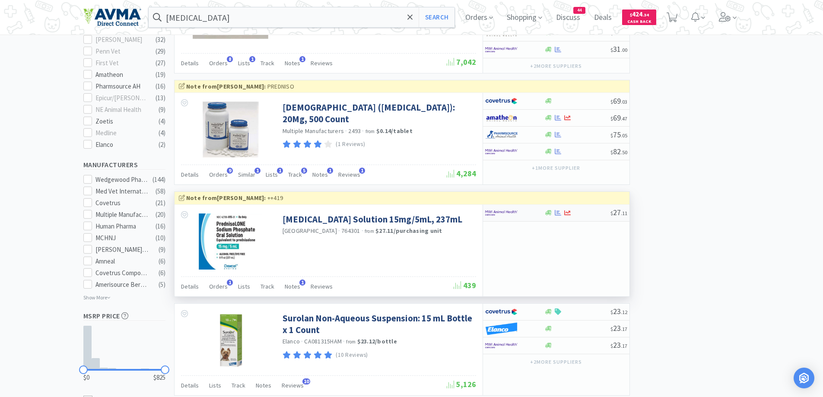
click at [525, 210] on div at bounding box center [509, 213] width 48 height 15
select select "1"
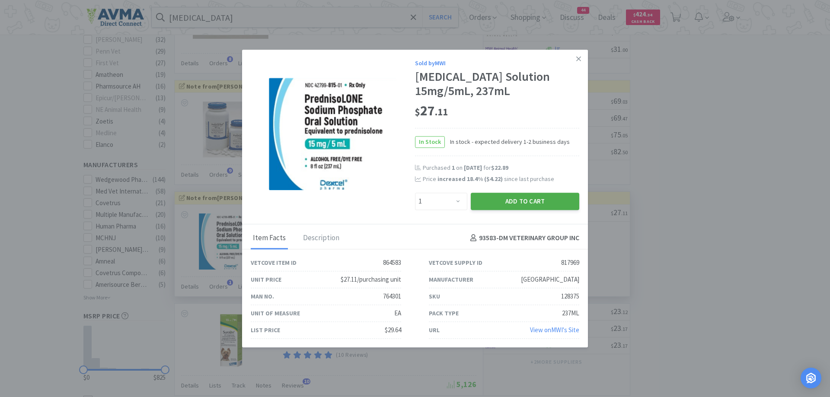
click at [509, 210] on button "Add to Cart" at bounding box center [525, 201] width 108 height 17
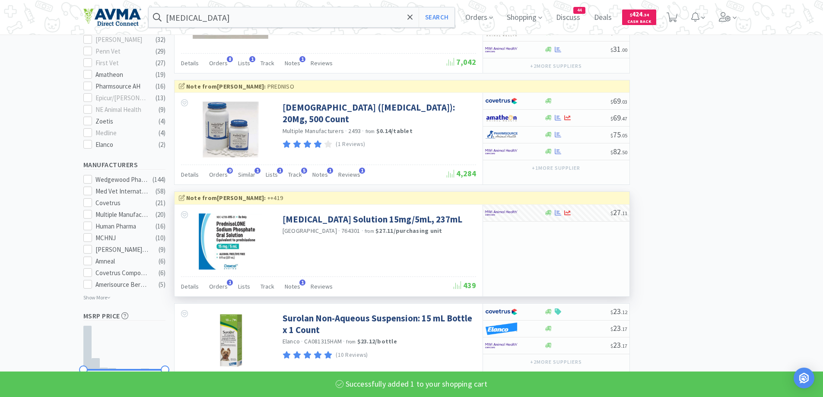
select select "1"
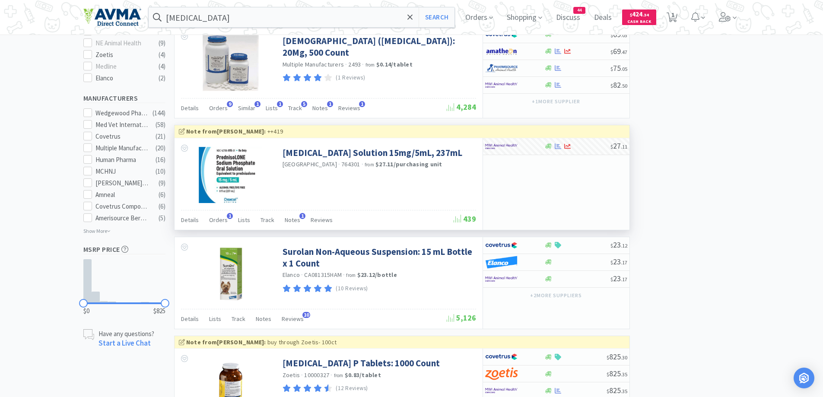
scroll to position [432, 0]
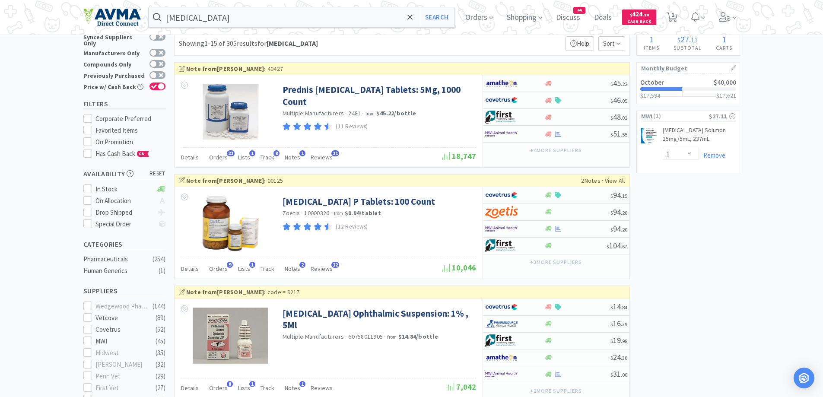
scroll to position [0, 0]
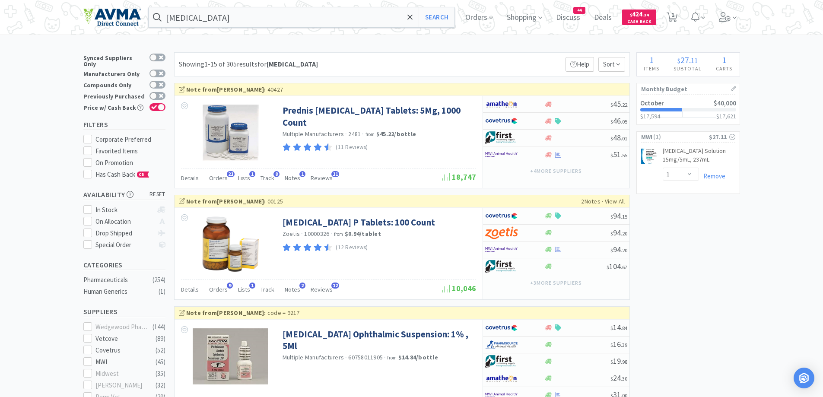
click at [719, 180] on link "Remove" at bounding box center [712, 176] width 26 height 8
click at [262, 13] on input "[MEDICAL_DATA]" at bounding box center [302, 17] width 306 height 20
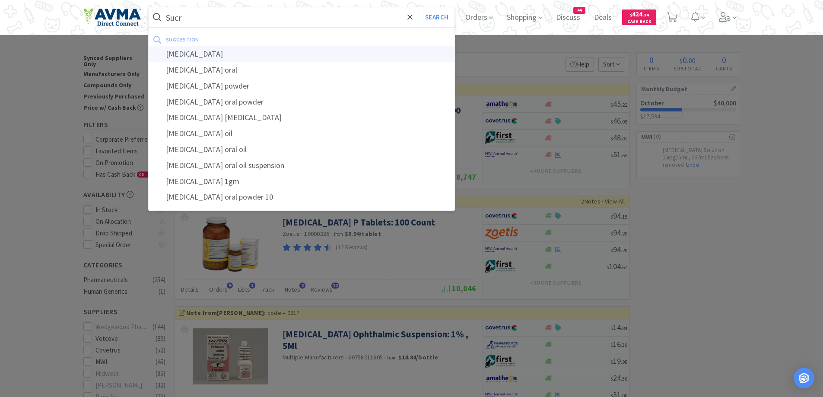
type input "[MEDICAL_DATA]"
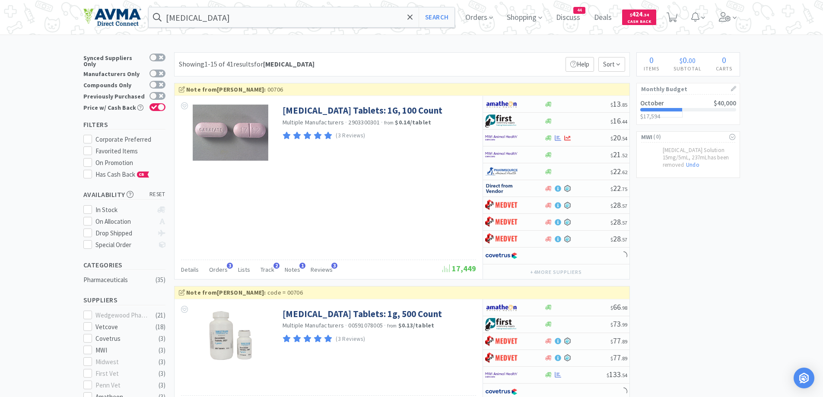
click at [481, 57] on div "Showing 1-15 of 41 results for [MEDICAL_DATA] Filters Help Sort" at bounding box center [402, 64] width 456 height 24
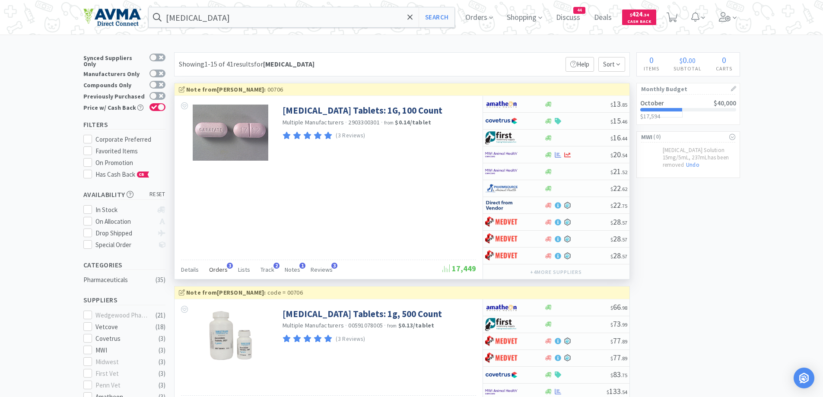
click at [216, 274] on div "Orders 3" at bounding box center [218, 271] width 19 height 16
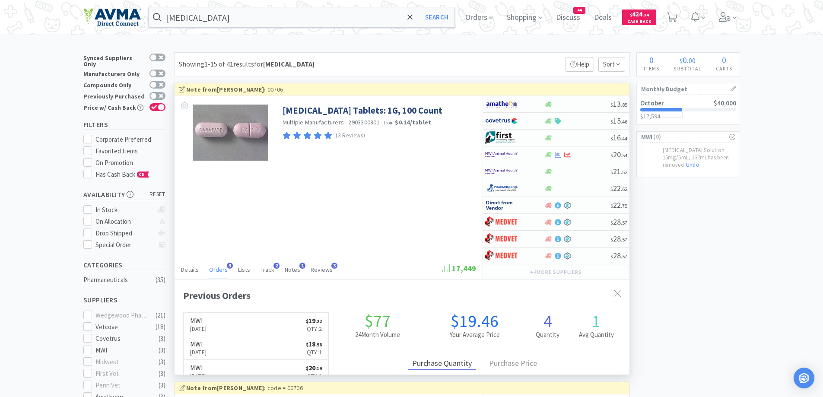
scroll to position [86, 0]
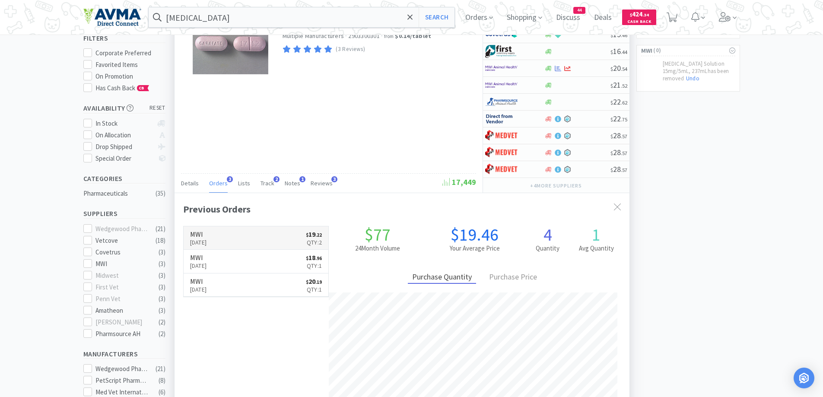
click at [264, 231] on link "MWI [DATE] $ 19 . 22 Qty: 2" at bounding box center [256, 238] width 145 height 24
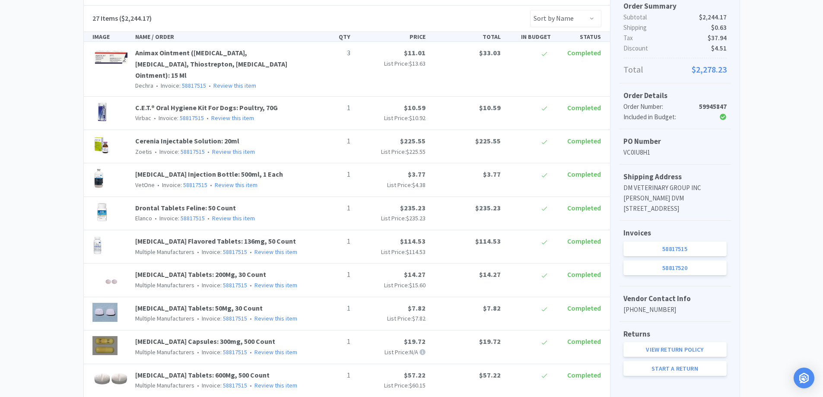
scroll to position [346, 0]
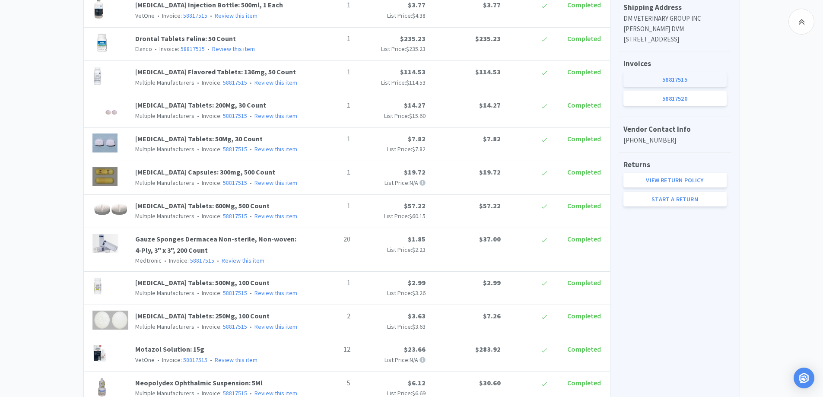
click at [687, 87] on link "58817515" at bounding box center [675, 79] width 103 height 15
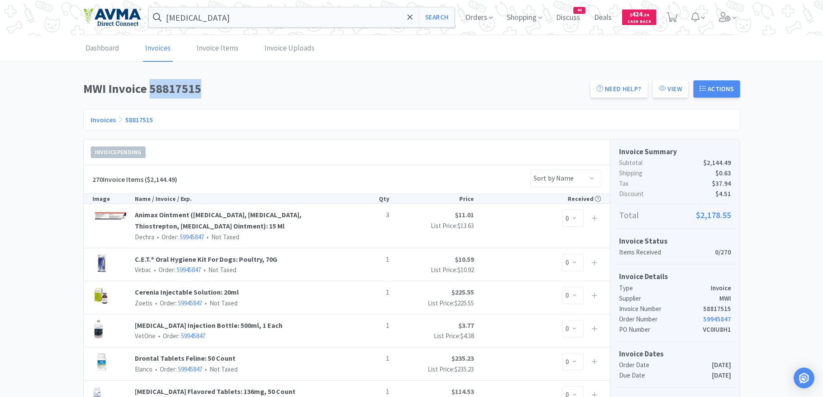
drag, startPoint x: 151, startPoint y: 86, endPoint x: 210, endPoint y: 94, distance: 59.7
click at [210, 94] on h1 "MWI Invoice 58817515" at bounding box center [334, 88] width 502 height 19
copy h1 "58817515"
click at [485, 18] on span "Orders" at bounding box center [479, 17] width 35 height 35
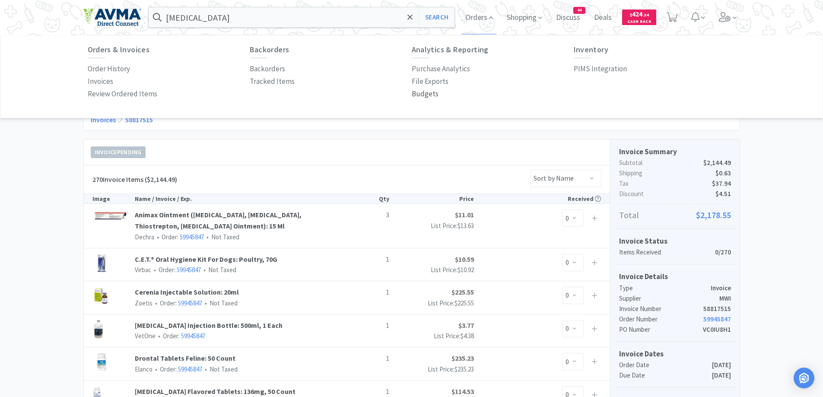
click at [428, 95] on p "Budgets" at bounding box center [425, 94] width 27 height 12
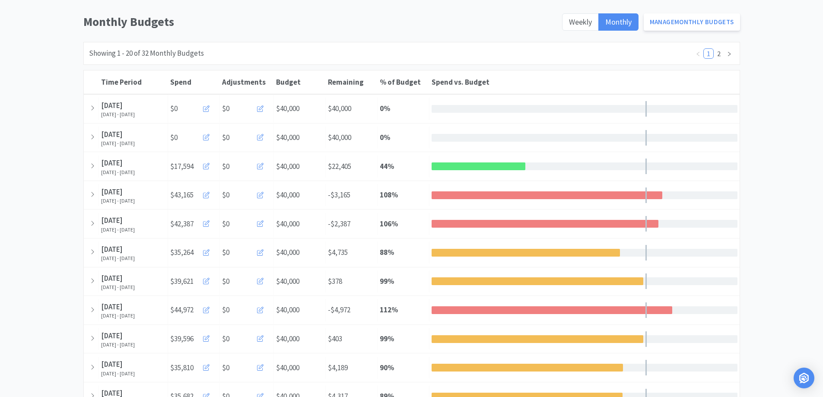
scroll to position [86, 0]
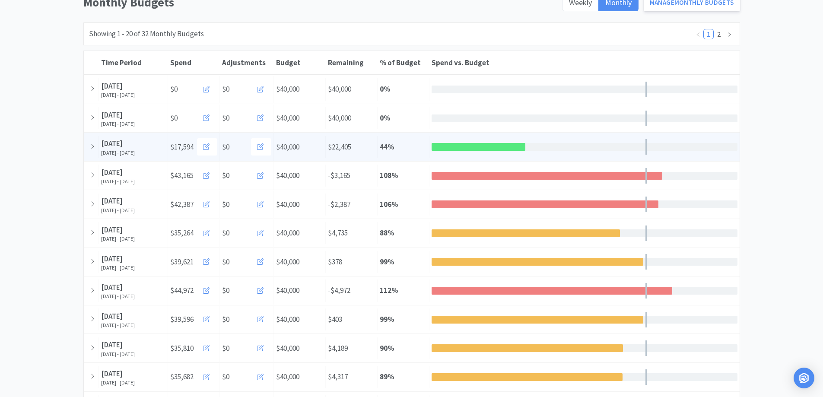
click at [529, 142] on div "Spend vs. Budget" at bounding box center [585, 146] width 310 height 19
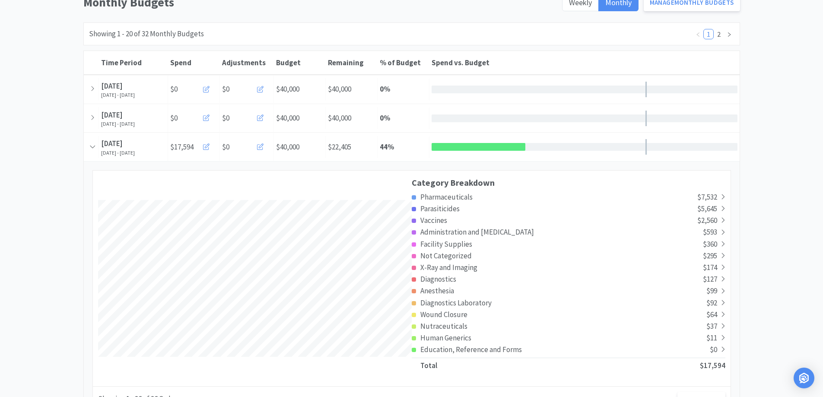
scroll to position [1564, 656]
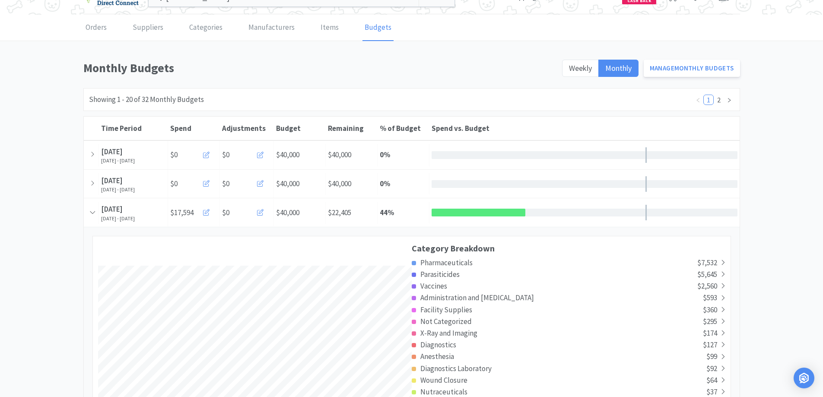
scroll to position [0, 0]
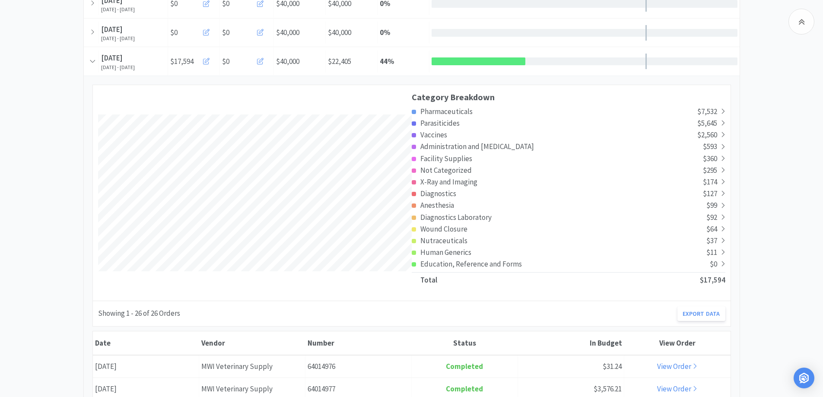
scroll to position [173, 0]
click at [502, 111] on div "Pharmaceuticals" at bounding box center [555, 111] width 286 height 12
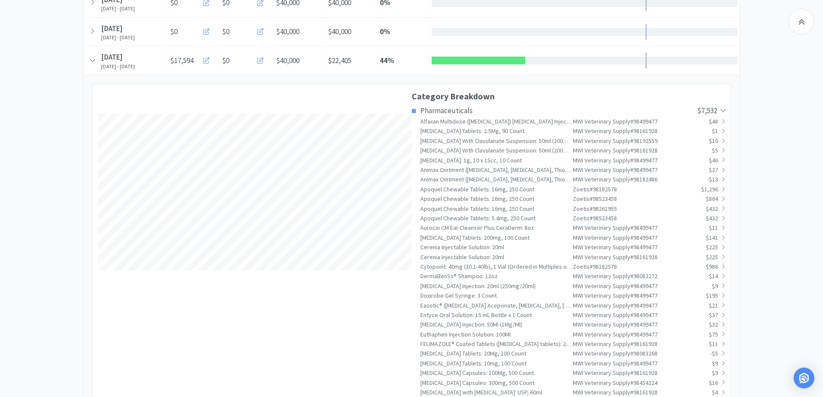
scroll to position [2213, 656]
drag, startPoint x: 16, startPoint y: 97, endPoint x: 20, endPoint y: 107, distance: 11.2
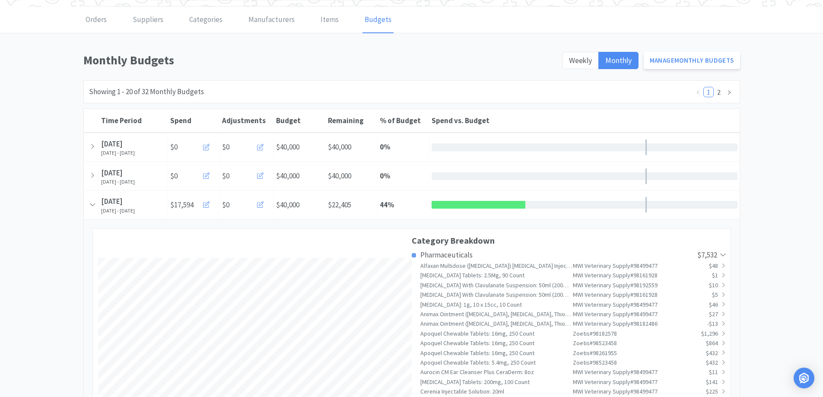
scroll to position [0, 0]
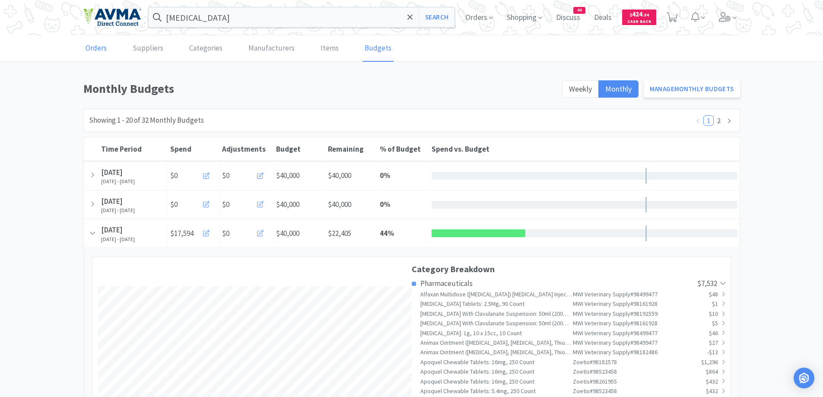
click at [97, 47] on link "Orders" at bounding box center [95, 48] width 25 height 26
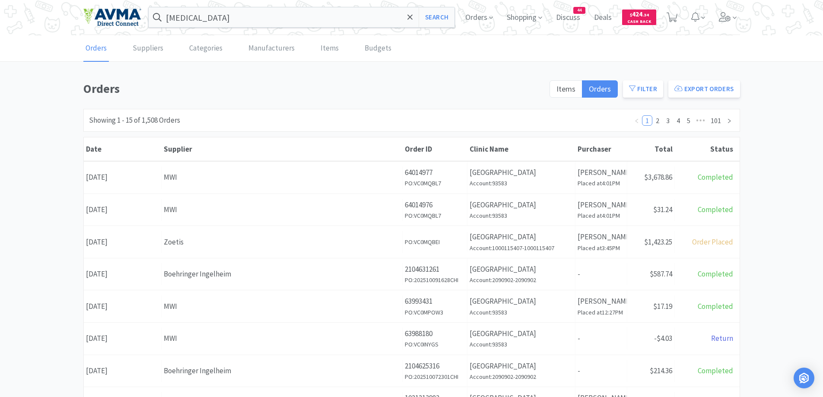
click at [67, 131] on div "Orders Items Orders Filter Export Orders Filters Filter Suppliers All Suppliers…" at bounding box center [411, 377] width 823 height 596
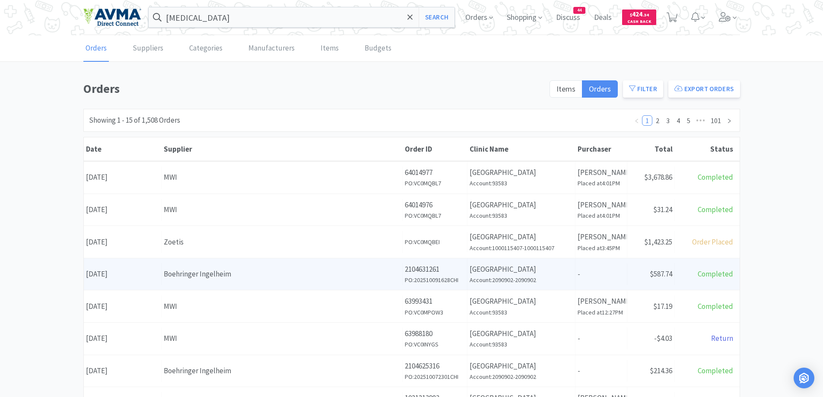
click at [302, 267] on div "Supplier Boehringer Ingelheim" at bounding box center [282, 274] width 241 height 22
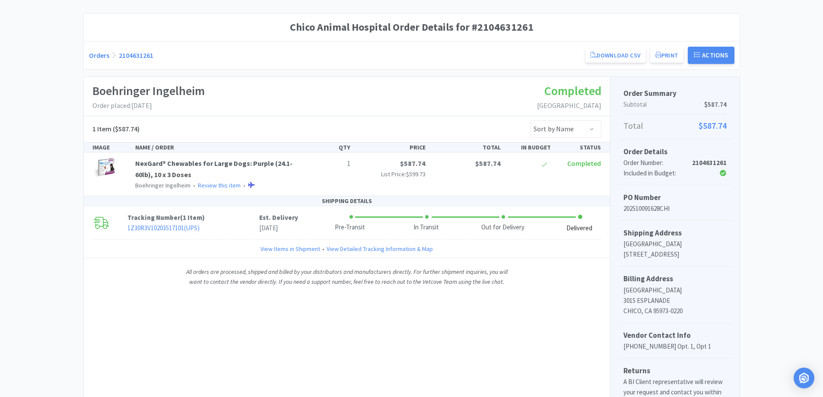
scroll to position [86, 0]
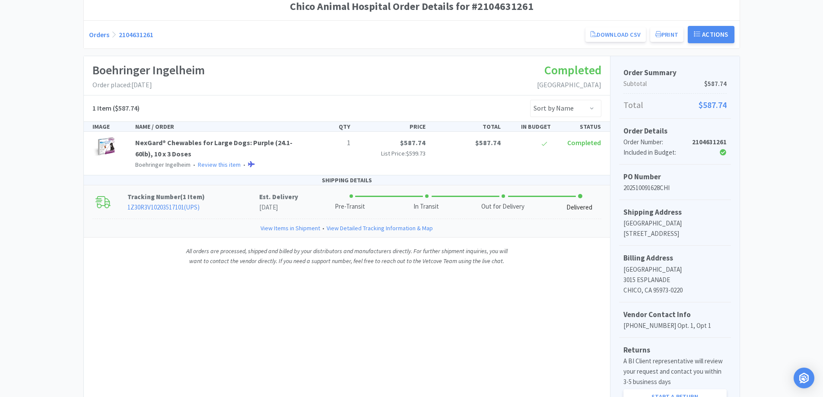
click at [244, 204] on p "1Z30R3V10203517101 ( UPS )" at bounding box center [193, 207] width 132 height 10
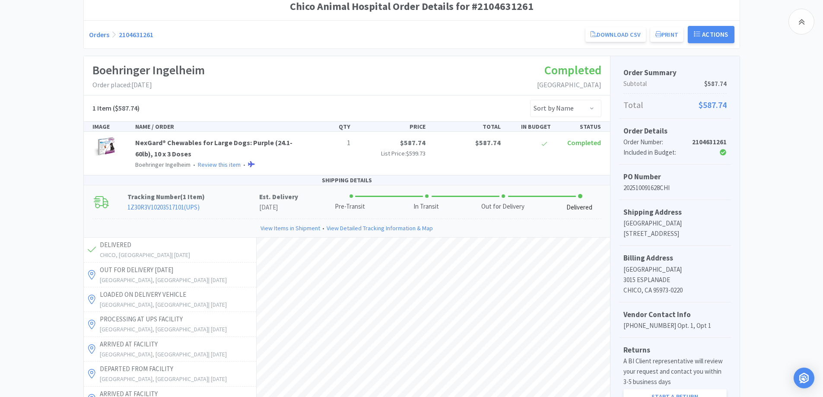
click at [102, 36] on link "Orders" at bounding box center [99, 34] width 20 height 9
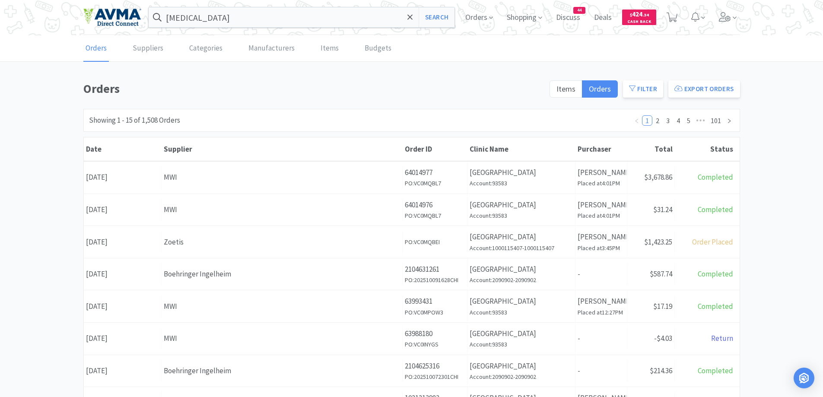
click at [299, 75] on div "Orders Suppliers Categories Manufacturers Items Budgets Orders Items Orders Fil…" at bounding box center [411, 355] width 823 height 640
click at [470, 18] on span "Orders" at bounding box center [479, 17] width 35 height 35
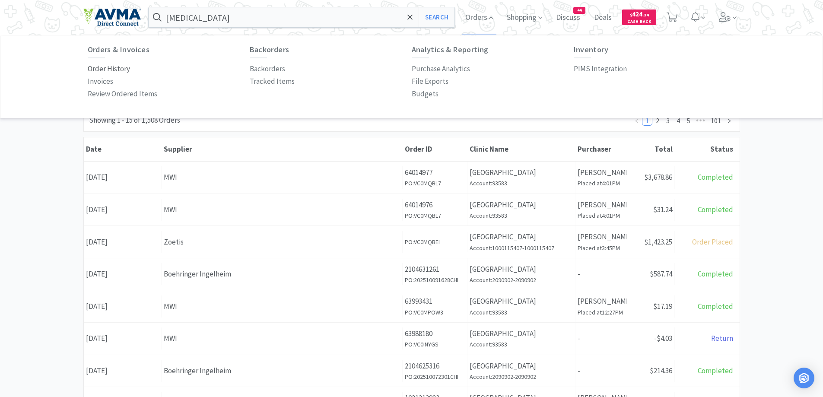
click at [115, 73] on p "Order History" at bounding box center [109, 69] width 42 height 12
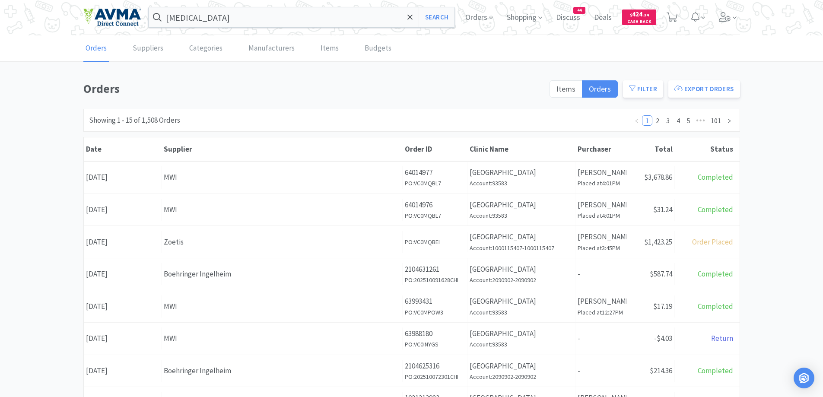
click at [775, 172] on div "Orders Items Orders Filter Export Orders Filters Filter Suppliers All Suppliers…" at bounding box center [411, 377] width 823 height 596
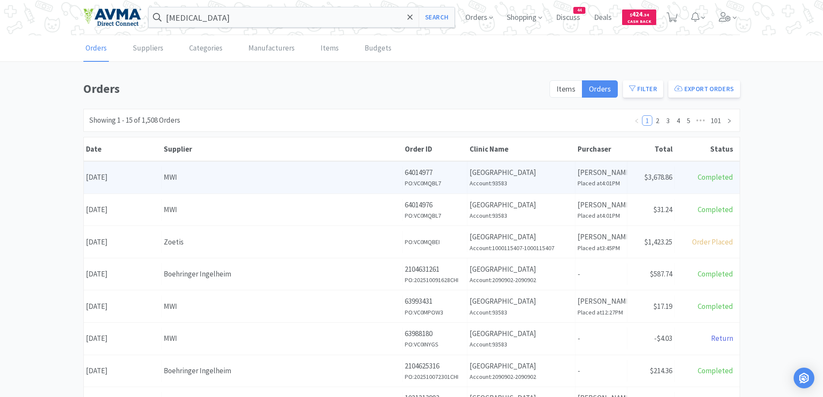
click at [187, 181] on div "MWI" at bounding box center [282, 178] width 236 height 12
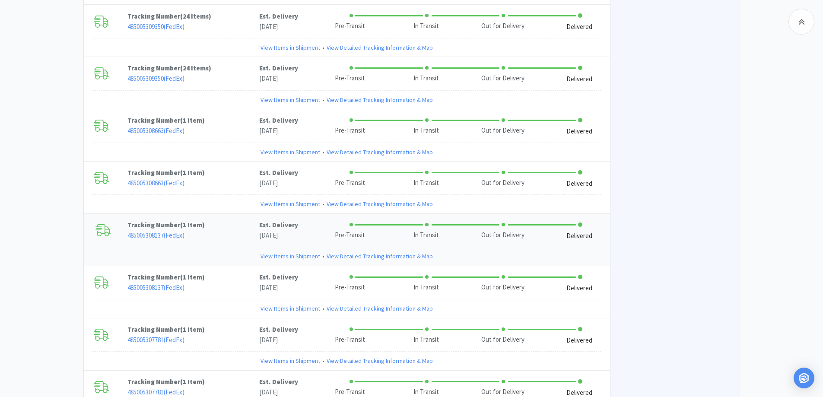
scroll to position [1988, 0]
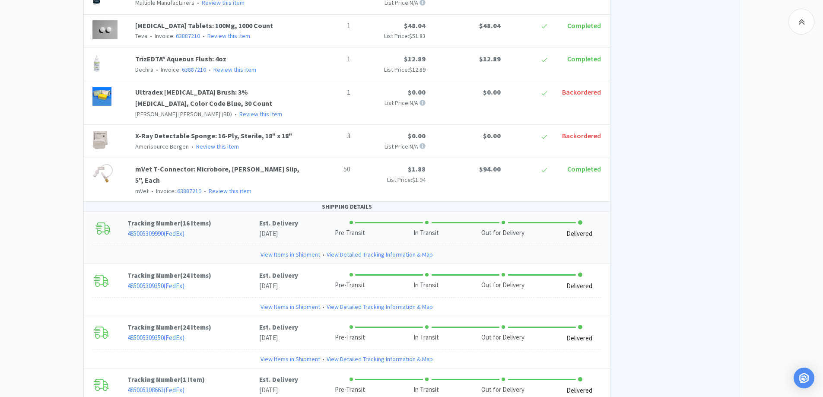
click at [218, 229] on p "485005309990 ( FedEx )" at bounding box center [193, 234] width 132 height 10
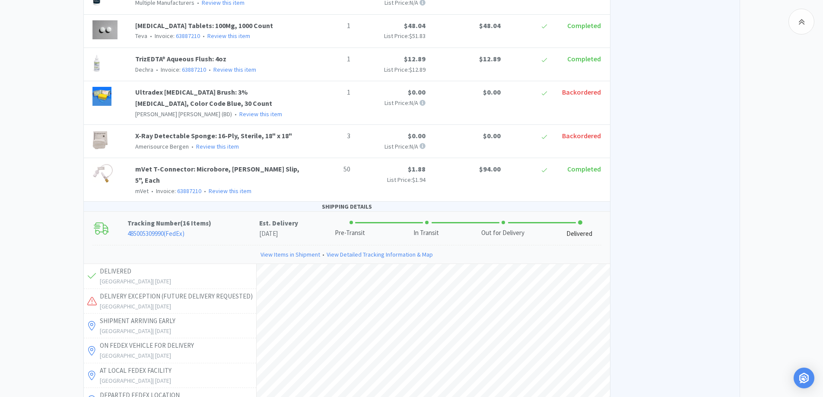
click at [45, 161] on div "Chico Animal Hospital Order Details for #64014977 Orders 64014977 Download CSV …" at bounding box center [411, 31] width 823 height 3881
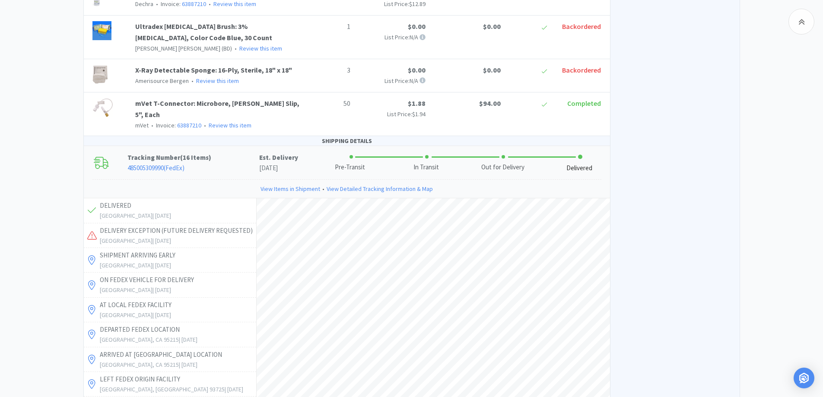
scroll to position [2074, 0]
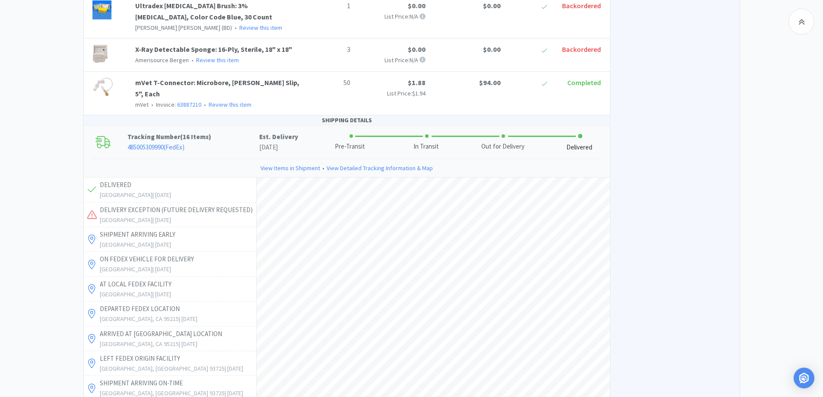
click at [162, 215] on p "[GEOGRAPHIC_DATA] | [DATE]" at bounding box center [177, 220] width 154 height 10
click at [233, 142] on p "485005309990 ( FedEx )" at bounding box center [193, 147] width 132 height 10
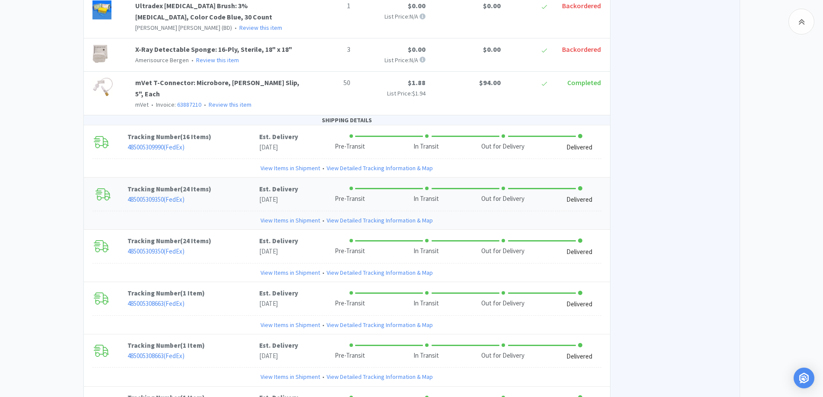
click at [220, 194] on p "485005309350 ( FedEx )" at bounding box center [193, 199] width 132 height 10
drag, startPoint x: 229, startPoint y: 171, endPoint x: 177, endPoint y: 149, distance: 57.1
click at [229, 246] on p "485005309350 ( FedEx )" at bounding box center [193, 251] width 132 height 10
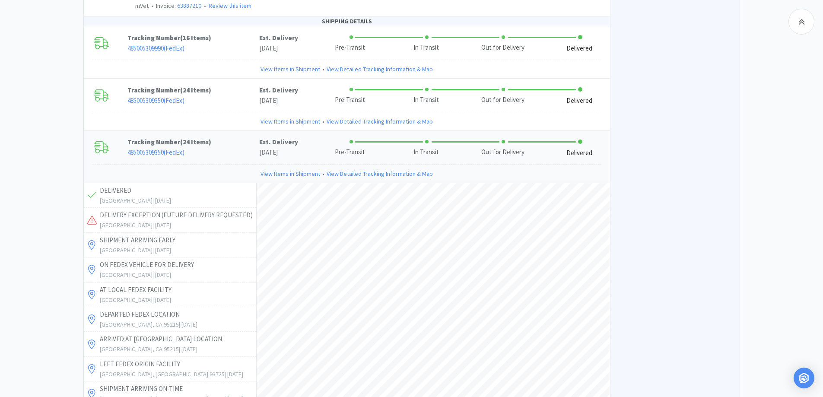
scroll to position [2161, 0]
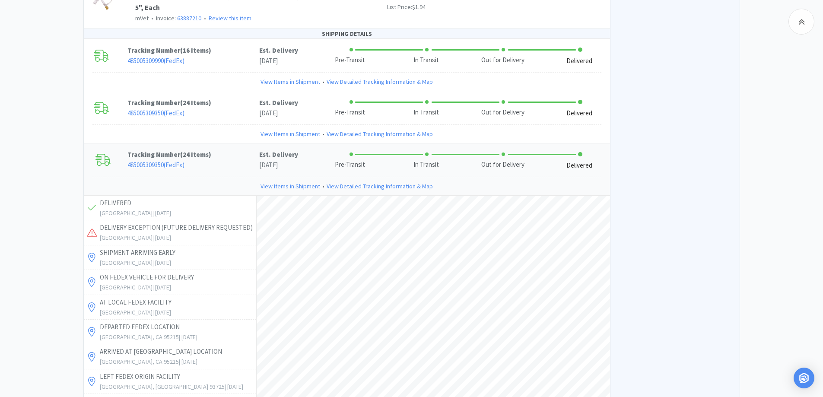
click at [227, 150] on p "Tracking Number ( 24 Items )" at bounding box center [193, 155] width 132 height 10
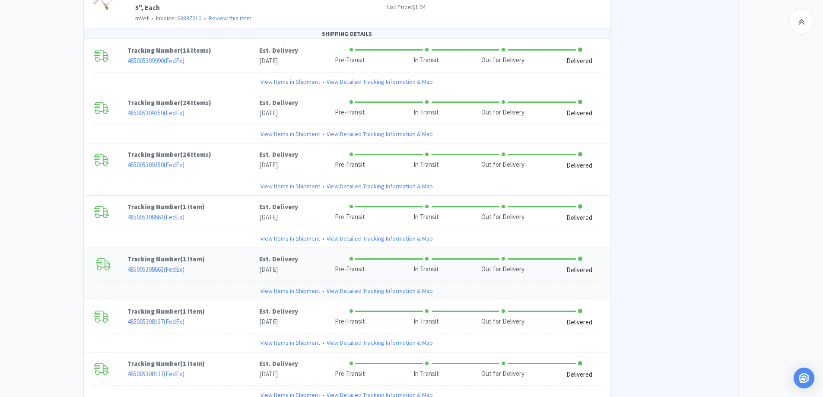
click at [222, 254] on p "Tracking Number ( 1 Item )" at bounding box center [193, 259] width 132 height 10
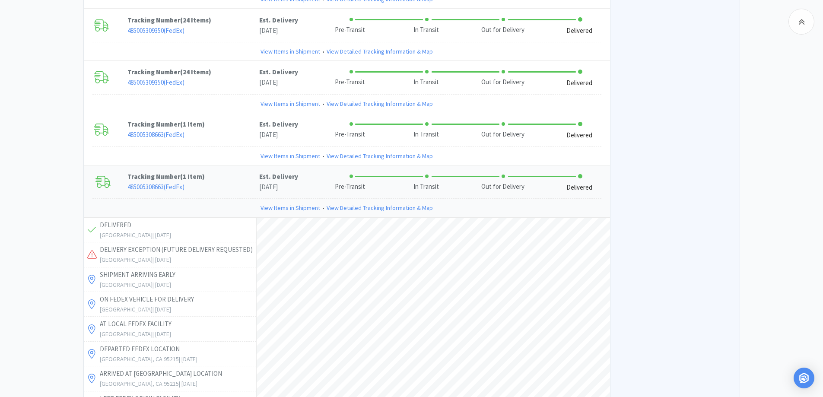
scroll to position [2247, 0]
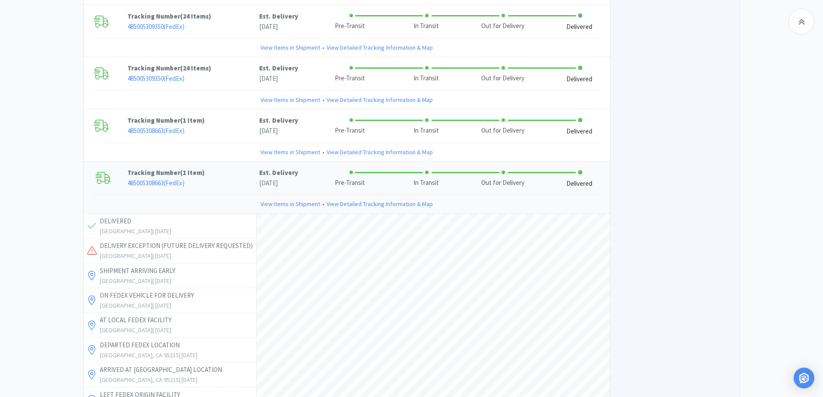
click at [235, 168] on p "Tracking Number ( 1 Item )" at bounding box center [193, 173] width 132 height 10
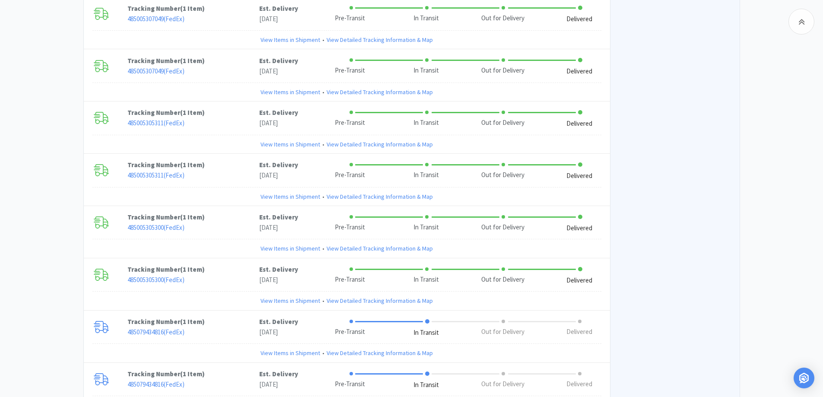
scroll to position [2674, 0]
click at [235, 368] on p "Tracking Number ( 1 Item )" at bounding box center [193, 373] width 132 height 10
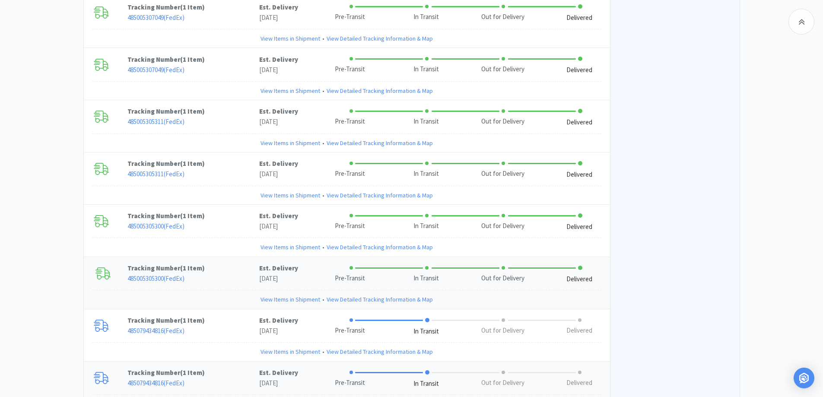
scroll to position [2933, 0]
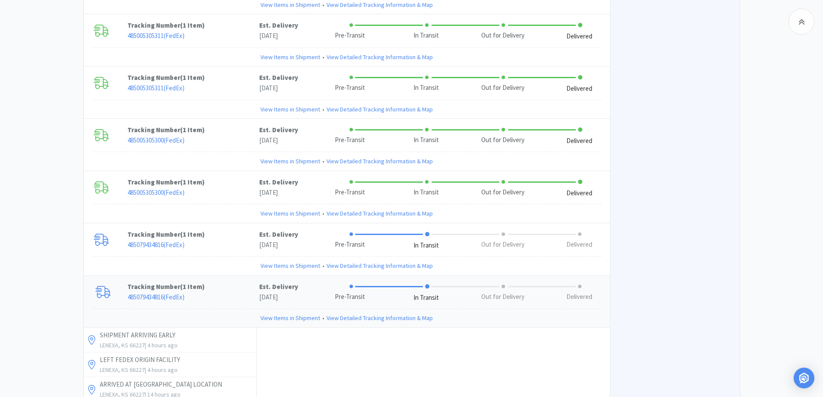
scroll to position [2661, 0]
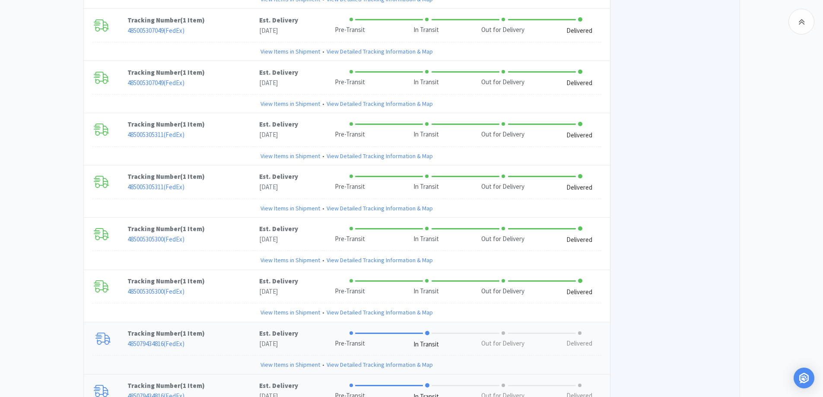
click at [224, 328] on p "Tracking Number ( 1 Item )" at bounding box center [193, 333] width 132 height 10
click at [233, 381] on p "Tracking Number ( 1 Item )" at bounding box center [193, 386] width 132 height 10
click at [220, 224] on p "Tracking Number ( 1 Item )" at bounding box center [193, 229] width 132 height 10
click at [230, 287] on p "485005305300 ( FedEx )" at bounding box center [193, 292] width 132 height 10
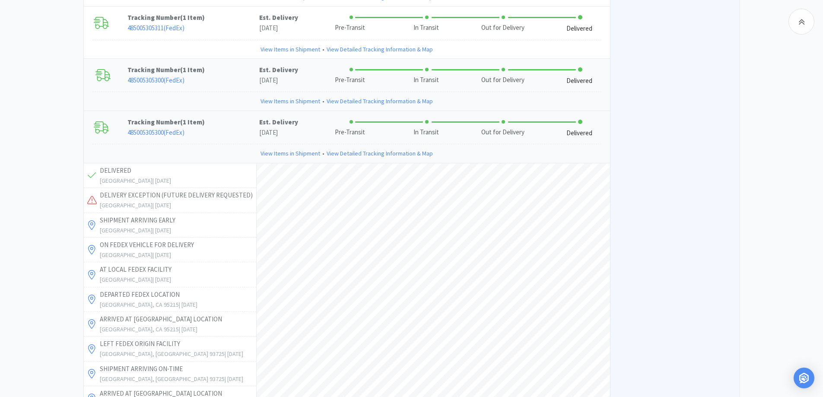
scroll to position [2834, 0]
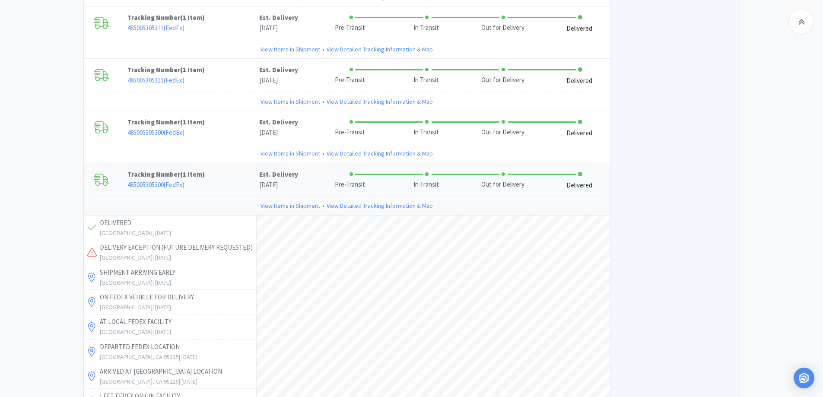
scroll to position [2748, 0]
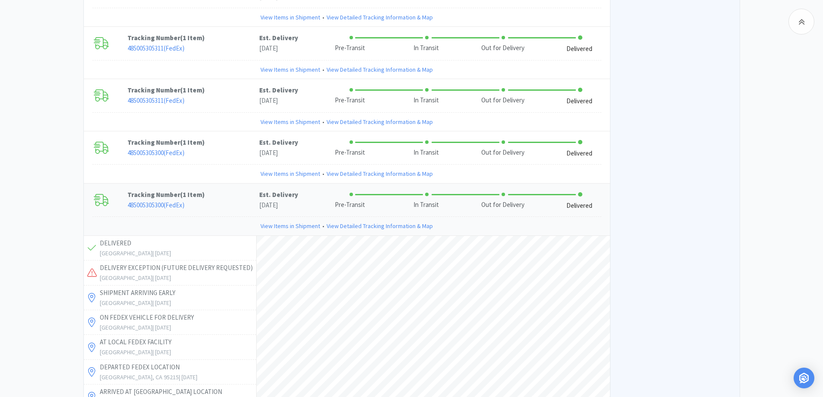
click at [233, 200] on p "485005305300 ( FedEx )" at bounding box center [193, 205] width 132 height 10
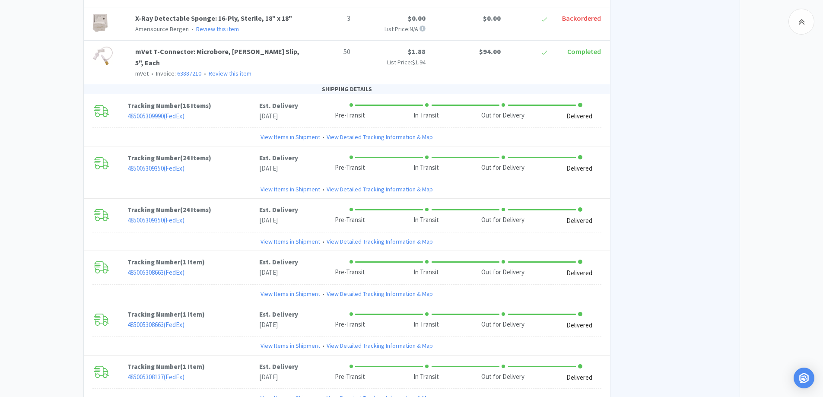
scroll to position [2084, 0]
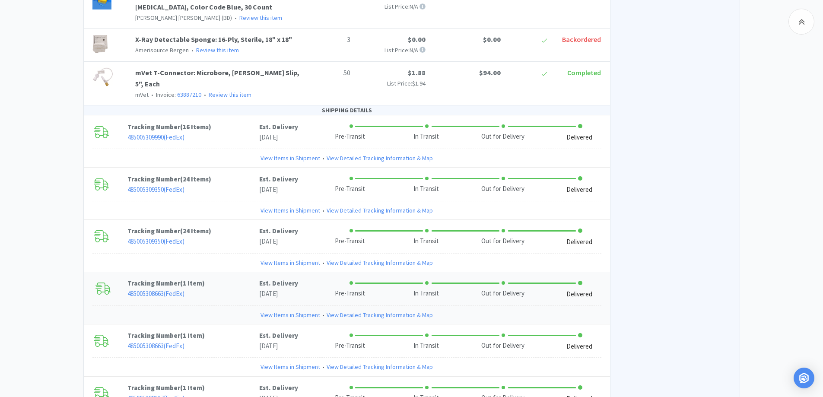
click at [215, 289] on p "485005308663 ( FedEx )" at bounding box center [193, 294] width 132 height 10
click at [225, 341] on p "485005308663 ( FedEx )" at bounding box center [193, 346] width 132 height 10
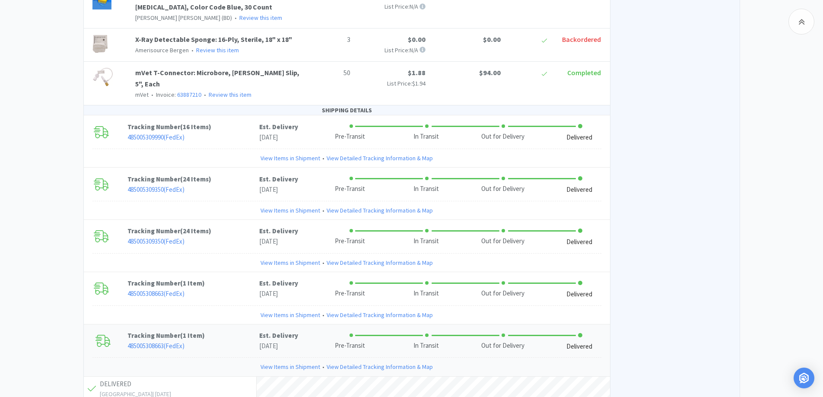
click at [229, 331] on p "Tracking Number ( 1 Item )" at bounding box center [193, 336] width 132 height 10
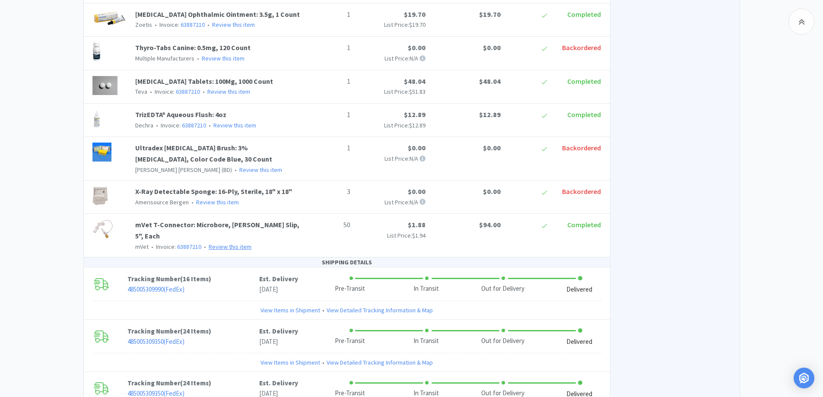
scroll to position [1911, 0]
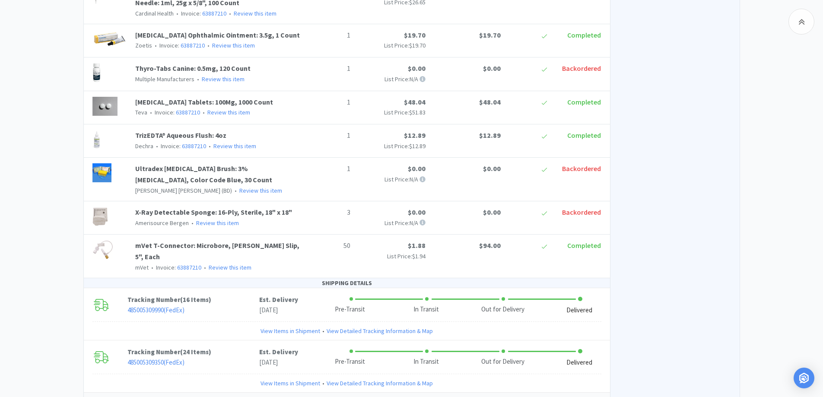
click at [232, 397] on p "Tracking Number ( 24 Items )" at bounding box center [193, 404] width 132 height 10
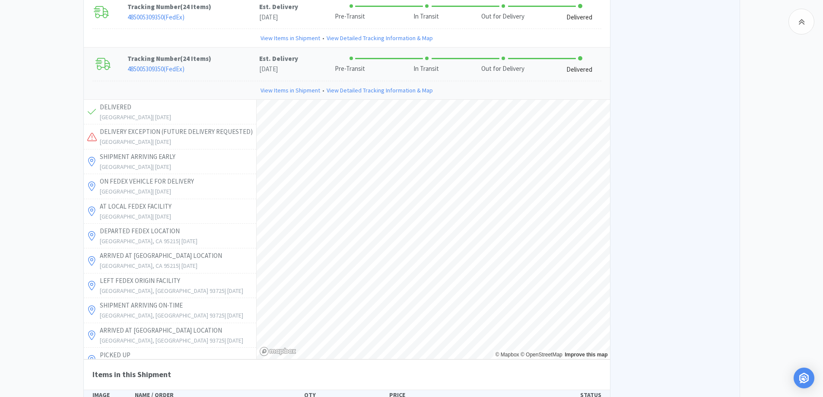
scroll to position [2257, 0]
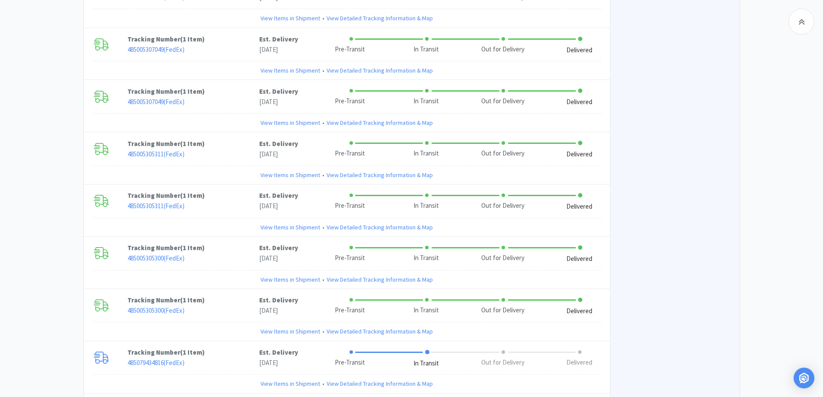
scroll to position [3760, 0]
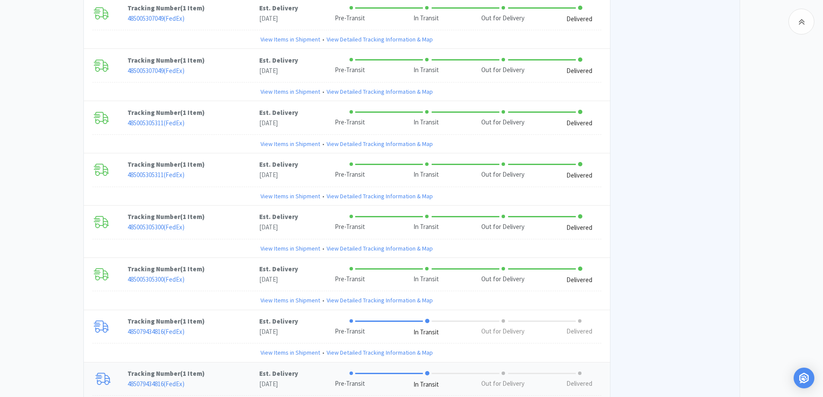
click at [254, 379] on p "485079434816 ( FedEx )" at bounding box center [193, 384] width 132 height 10
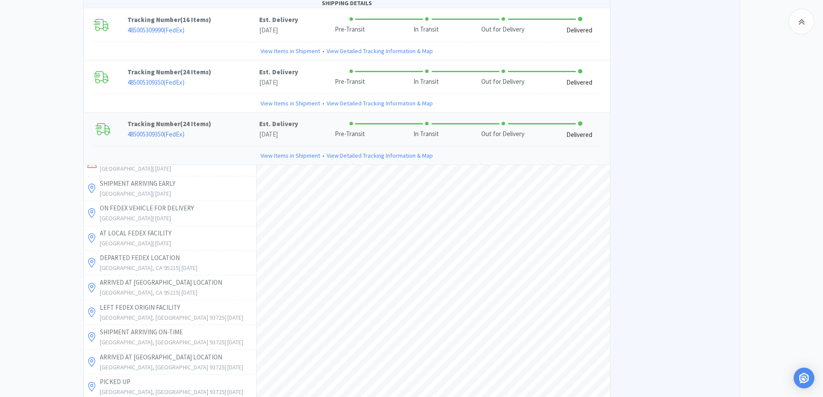
scroll to position [0, 0]
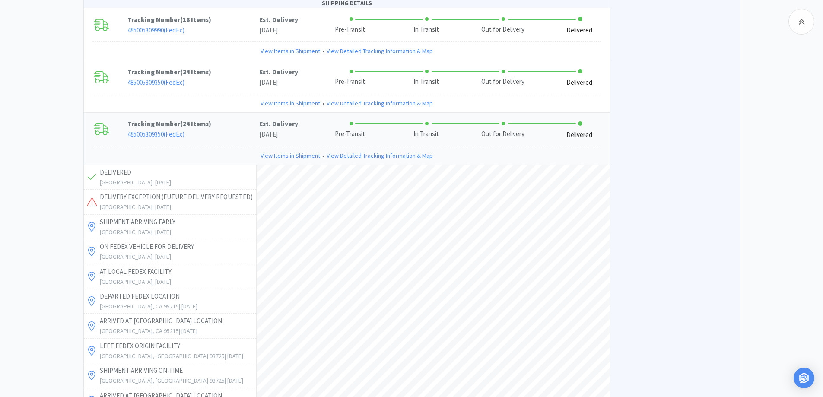
click at [14, 214] on div "Chico Animal Hospital Order Details for #64014977 Orders 64014977 Download CSV …" at bounding box center [411, 120] width 823 height 4465
